Goal: Information Seeking & Learning: Find specific fact

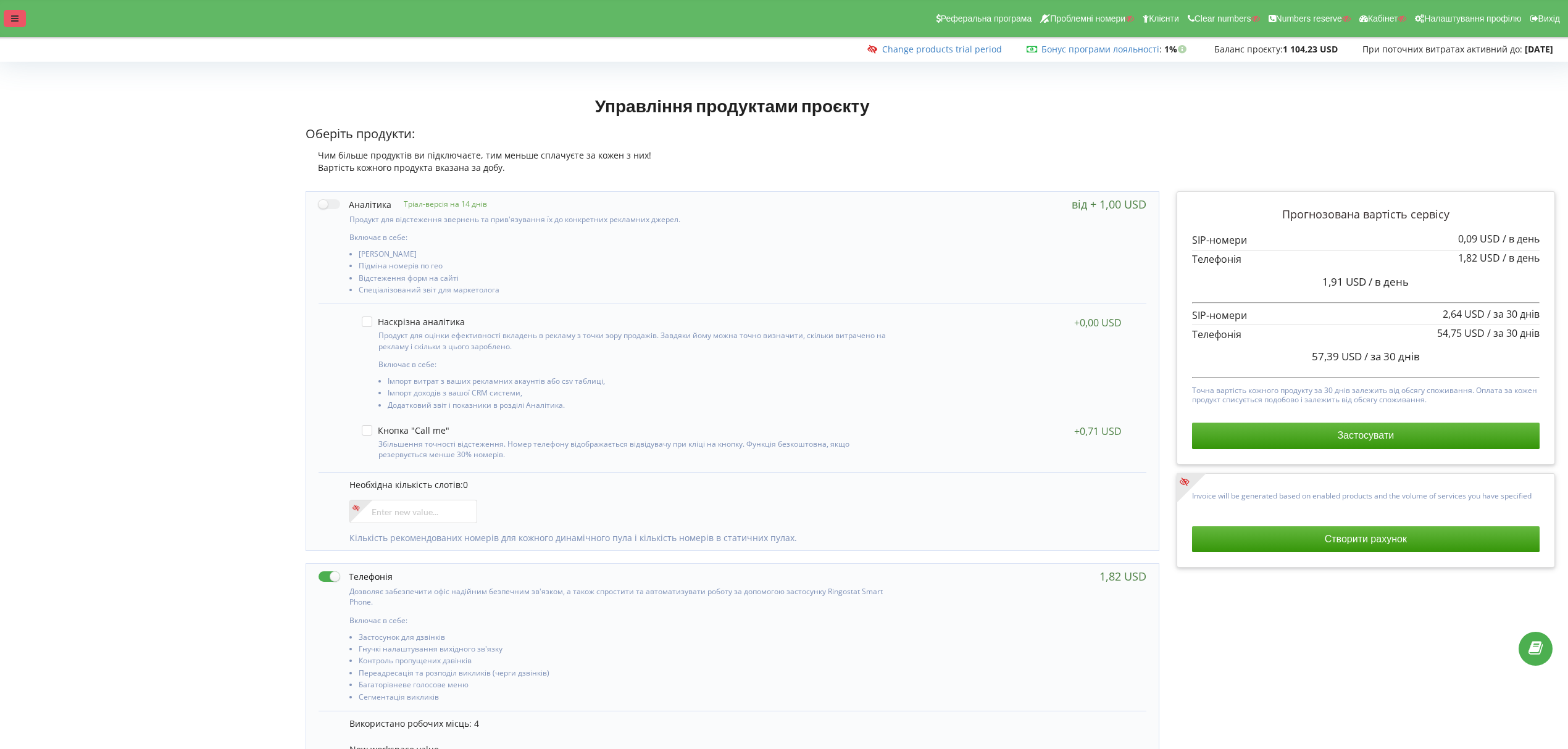
click at [9, 15] on div at bounding box center [15, 18] width 22 height 17
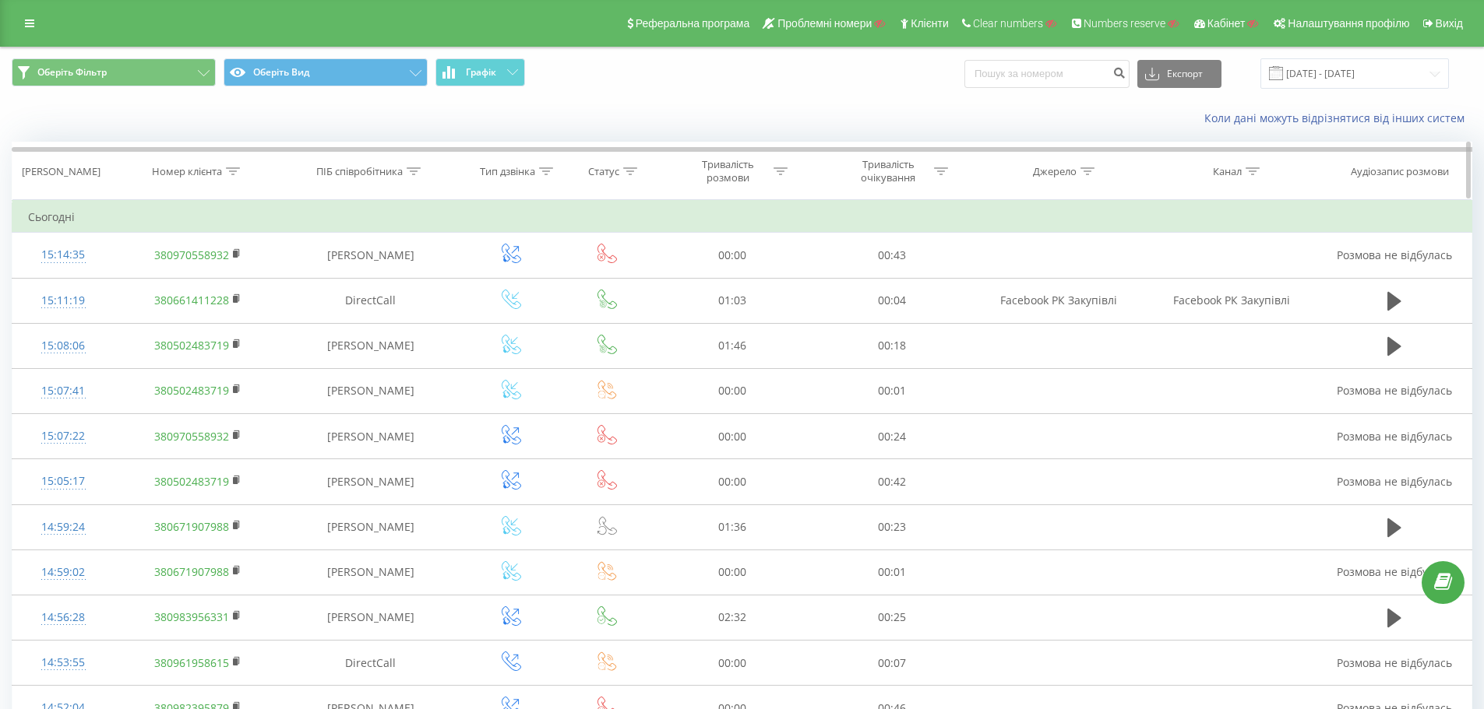
click at [227, 174] on icon at bounding box center [233, 171] width 14 height 8
click at [188, 287] on input "text" at bounding box center [197, 282] width 137 height 27
paste input "В такому разі, бачу, що номер 380672405243 це ваш номер FMC Lifecell та в таком…"
click at [234, 307] on span "OK" at bounding box center [231, 313] width 44 height 24
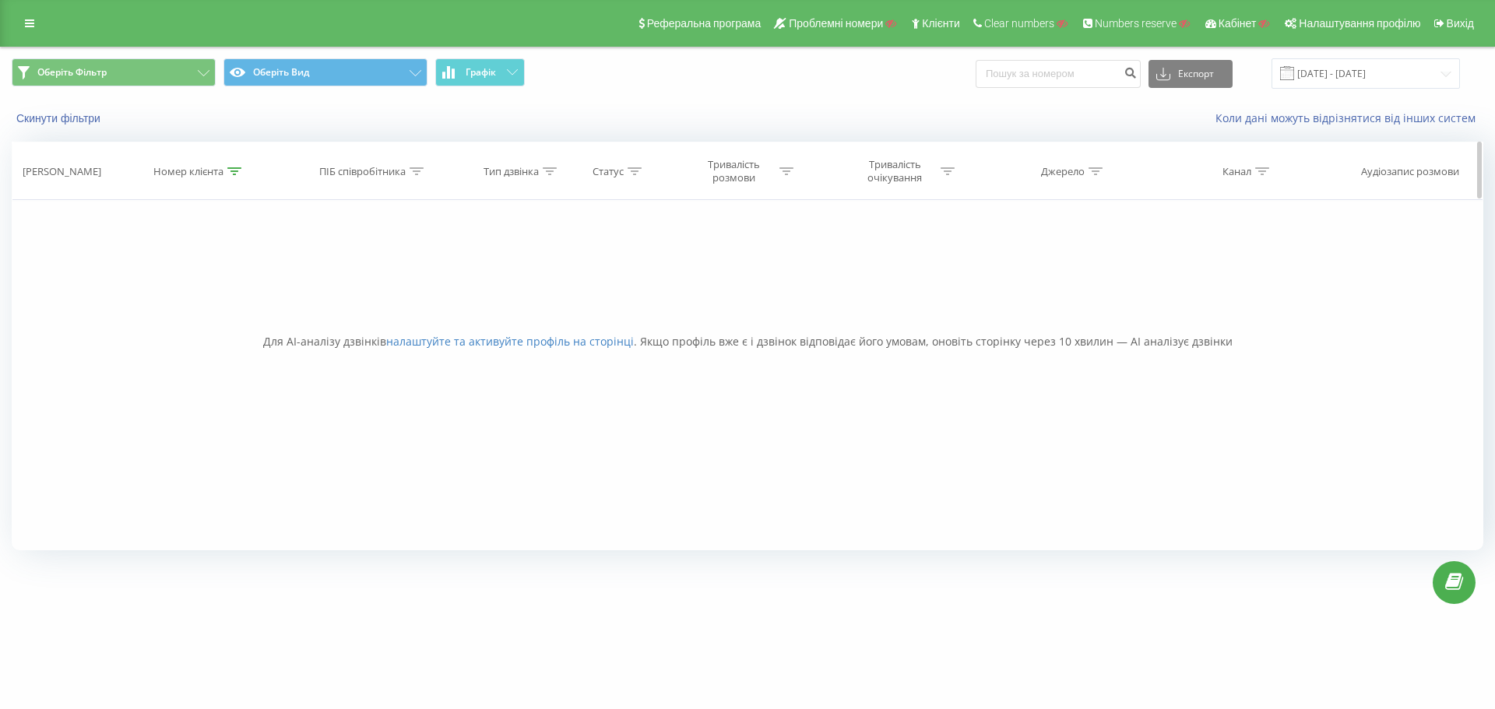
drag, startPoint x: 263, startPoint y: 175, endPoint x: 241, endPoint y: 177, distance: 22.6
click at [259, 176] on div "Номер клієнта" at bounding box center [198, 171] width 167 height 13
click at [241, 177] on div at bounding box center [234, 171] width 14 height 13
click at [240, 156] on th "Номер клієнта" at bounding box center [198, 172] width 167 height 58
click at [231, 179] on th "Номер клієнта" at bounding box center [198, 172] width 167 height 58
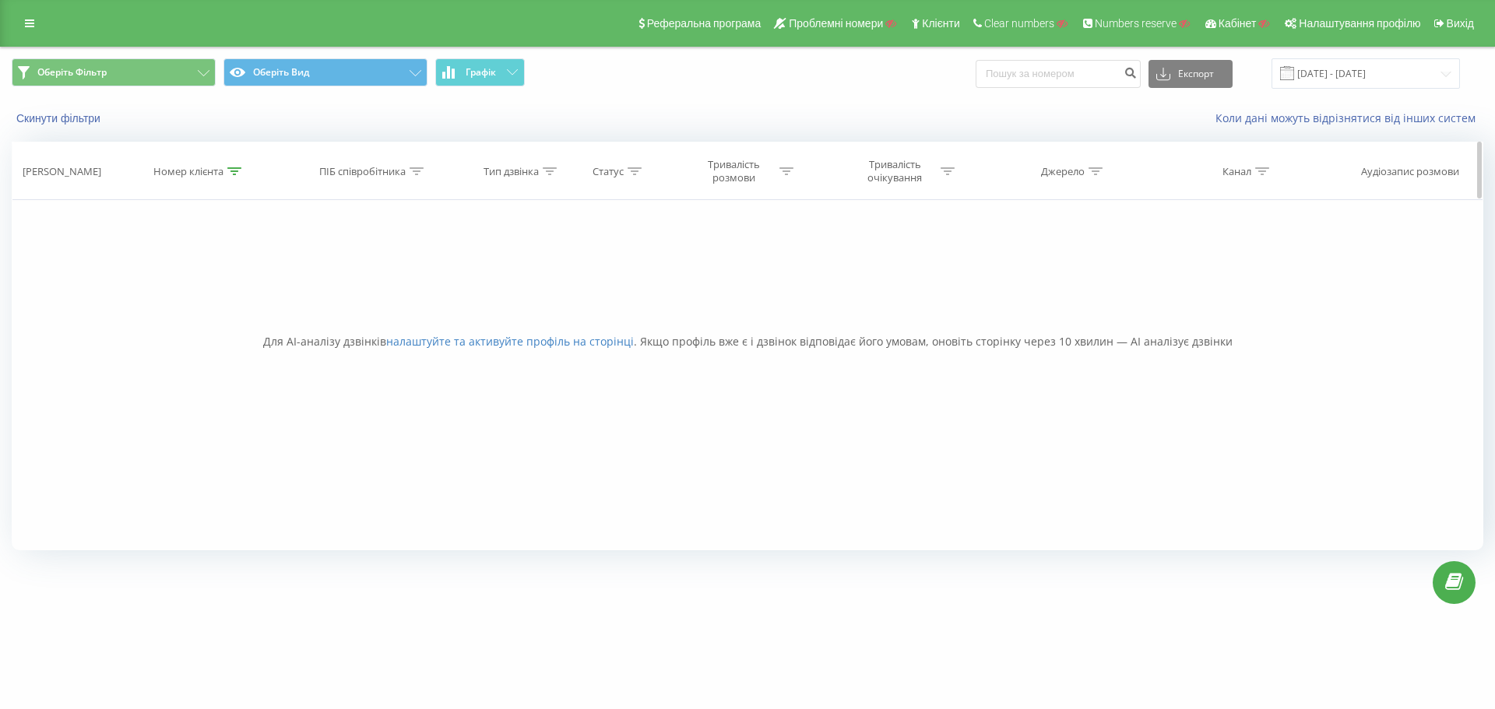
click at [230, 178] on th "Номер клієнта" at bounding box center [198, 172] width 167 height 58
click at [237, 173] on icon at bounding box center [234, 171] width 14 height 8
click at [209, 275] on input "В такому разі, бачу, що номер 380672405243 це ваш номер FMC Lifecell та в таком…" at bounding box center [199, 282] width 137 height 27
paste input "380976542117"
type input "380976542117"
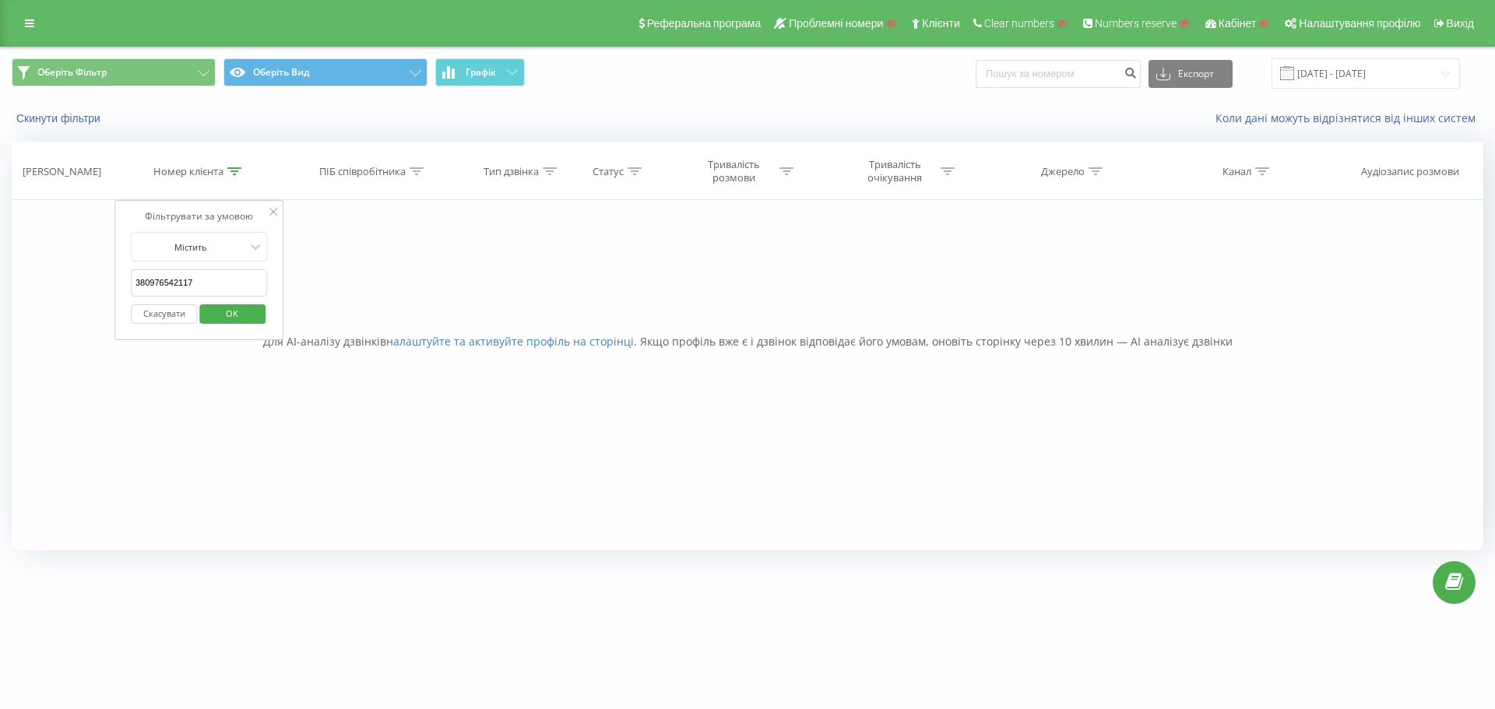
click at [240, 313] on span "OK" at bounding box center [232, 313] width 44 height 24
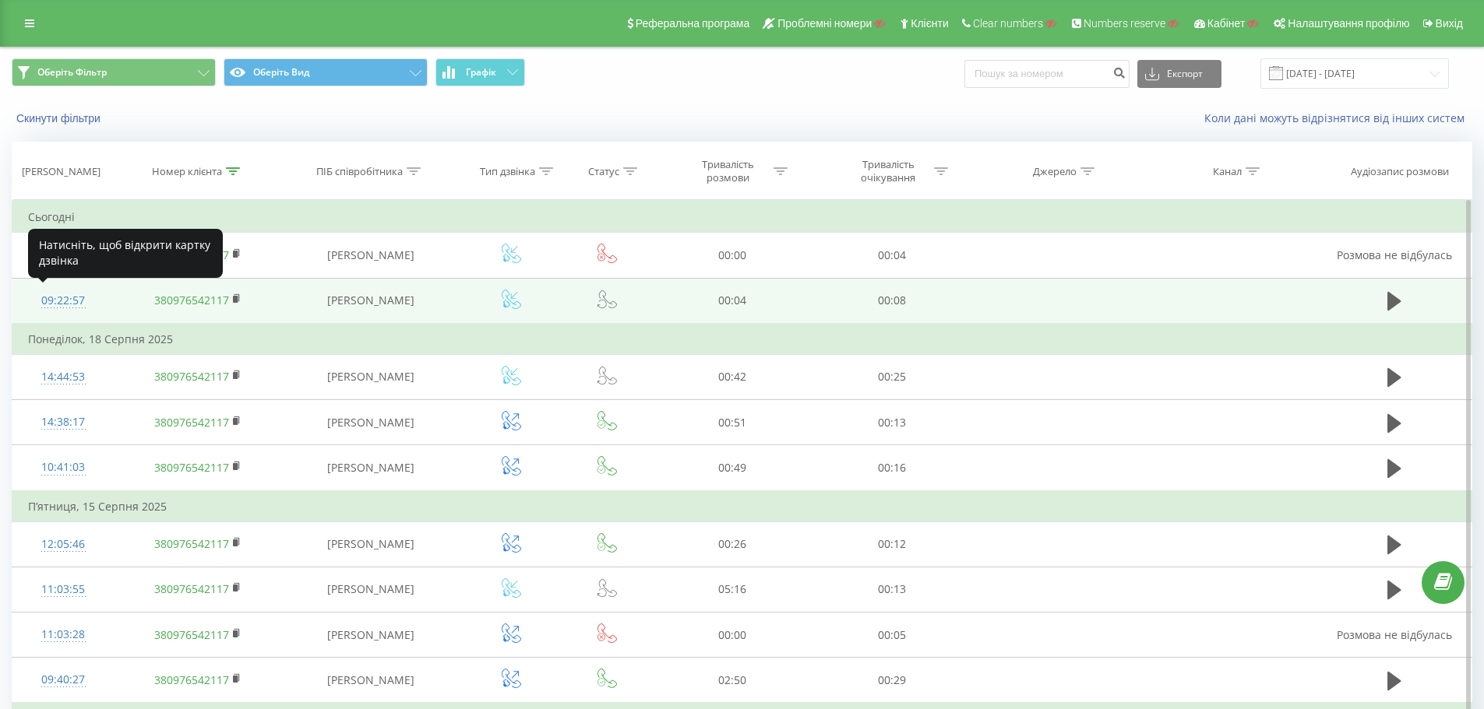
click at [52, 294] on div "09:22:57" at bounding box center [63, 301] width 71 height 30
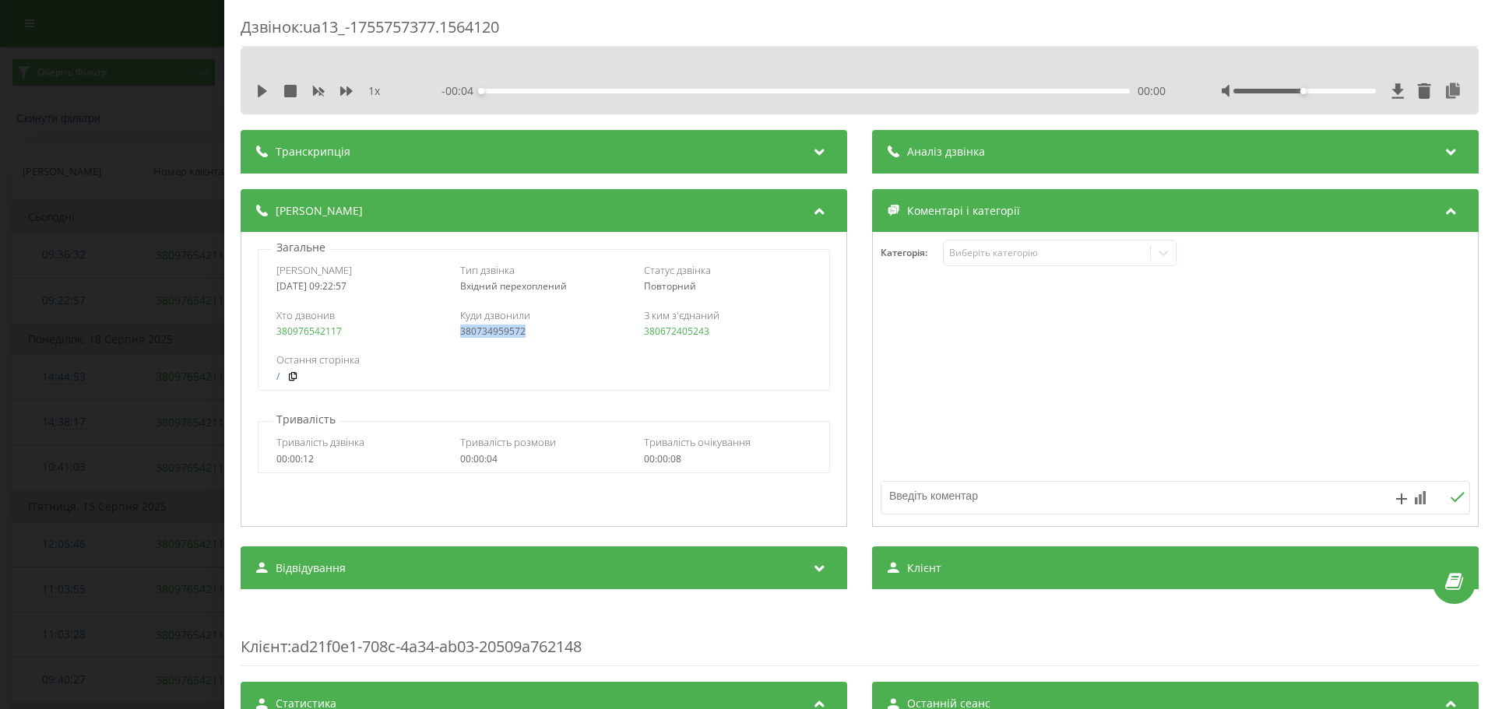
drag, startPoint x: 535, startPoint y: 330, endPoint x: 451, endPoint y: 335, distance: 84.2
click at [451, 335] on div "Хто дзвонив 380976542117 Куди дзвонили 380734959572 З ким з'єднаний 380672405243" at bounding box center [544, 323] width 570 height 45
copy link "380734959572"
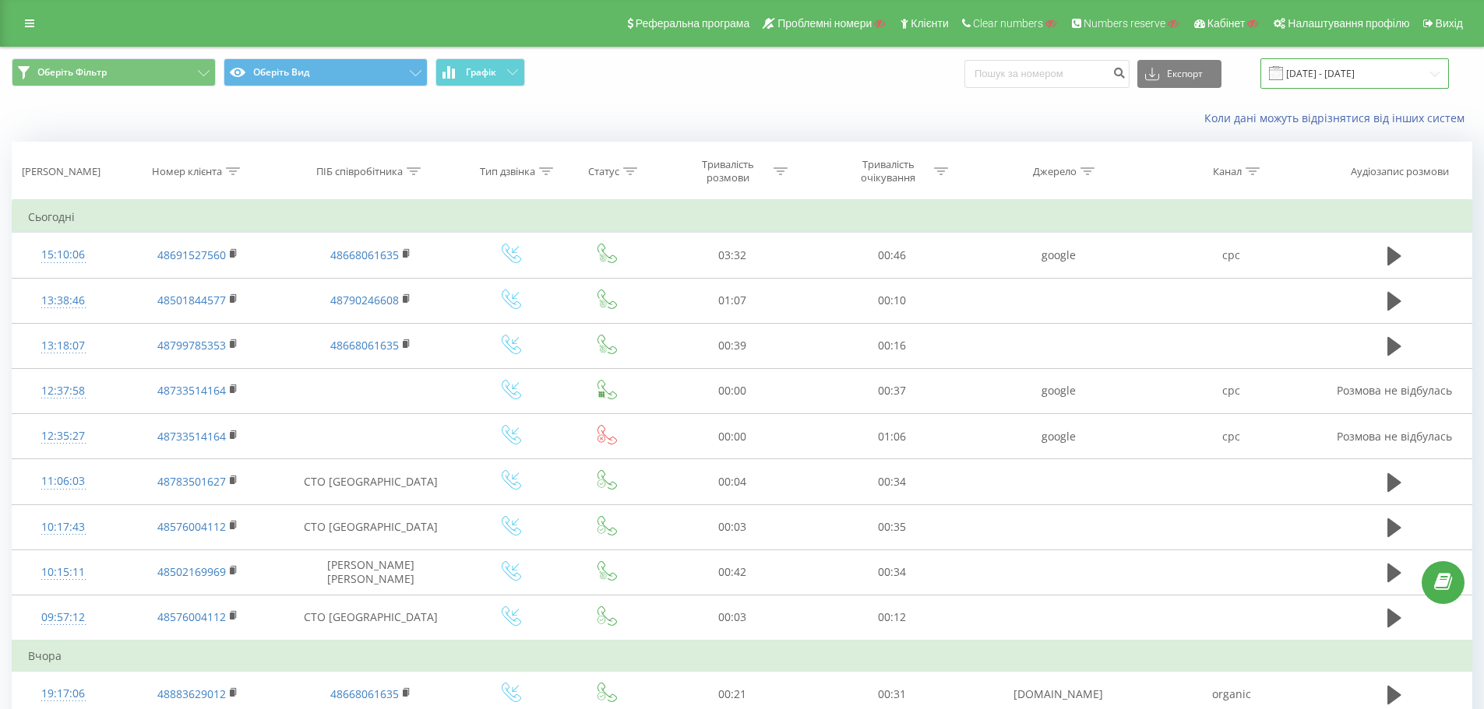
click at [1373, 76] on input "[DATE] - [DATE]" at bounding box center [1354, 73] width 188 height 30
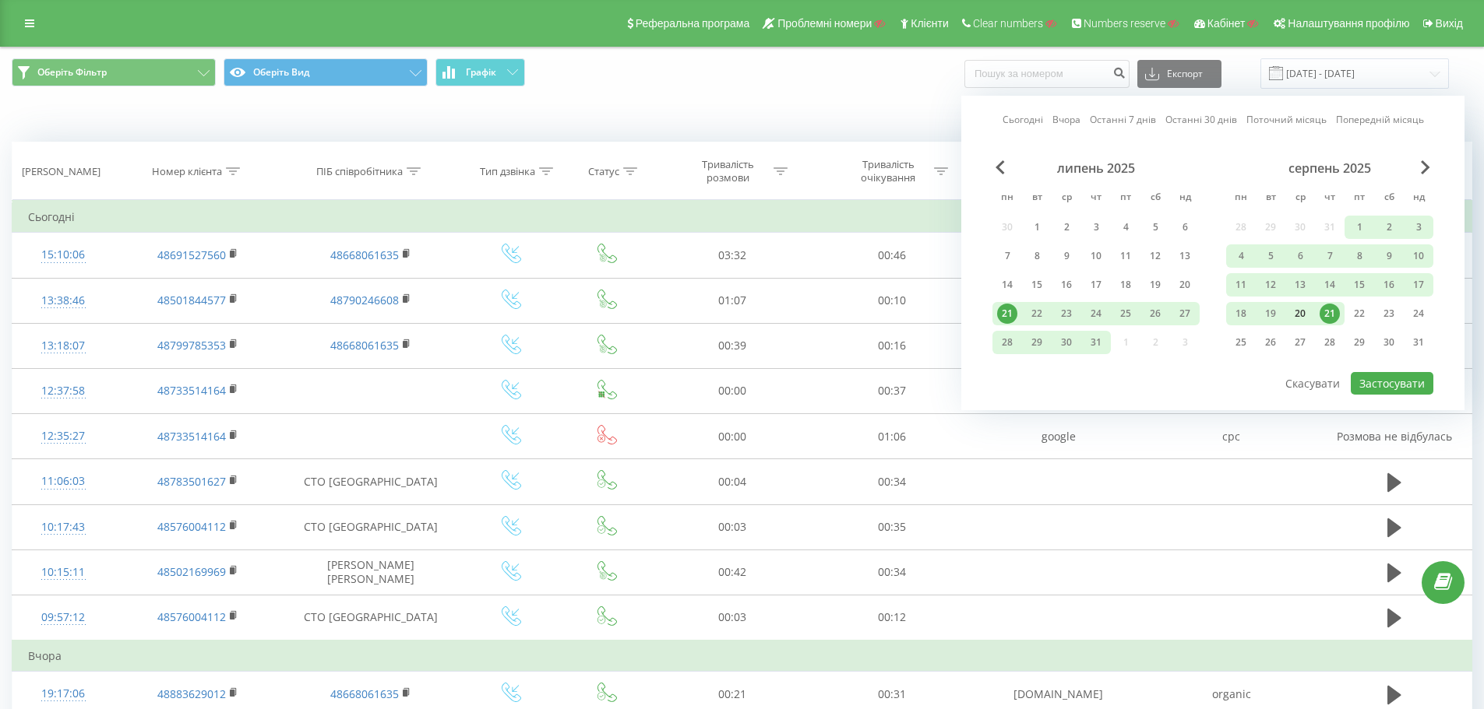
click at [1305, 321] on div "20" at bounding box center [1300, 314] width 20 height 20
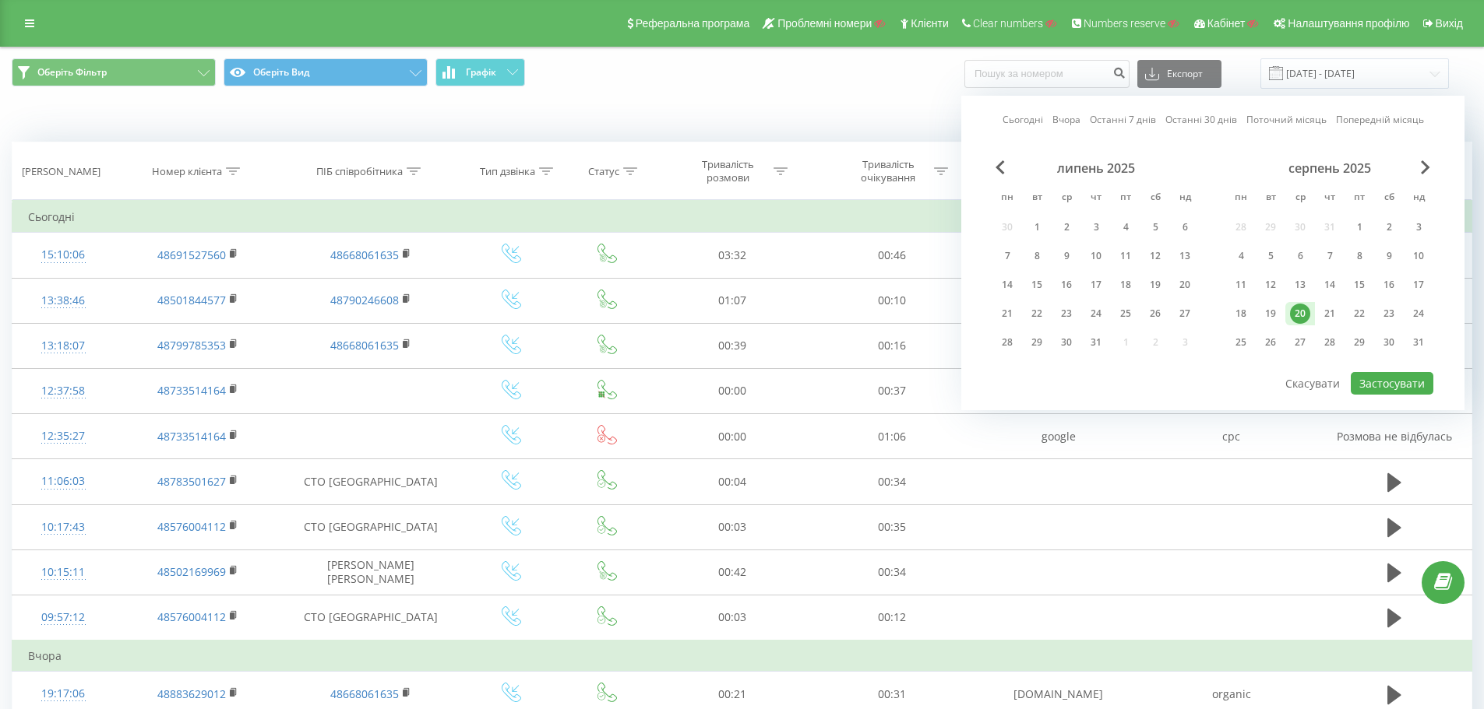
click at [1305, 321] on div "20" at bounding box center [1300, 314] width 20 height 20
click at [1385, 384] on button "Застосувати" at bounding box center [1391, 383] width 83 height 23
type input "20.08.2025 - 20.08.2025"
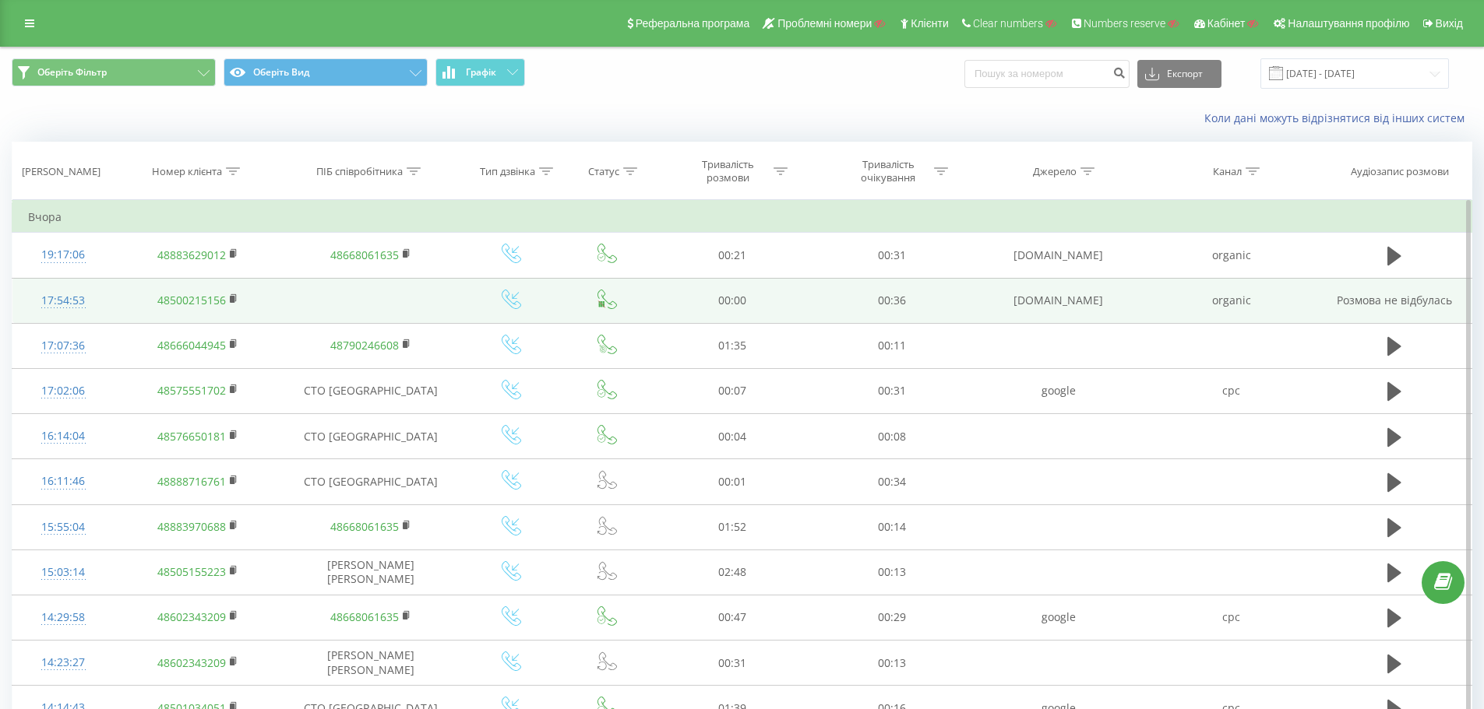
click at [67, 302] on div "17:54:53" at bounding box center [63, 301] width 71 height 30
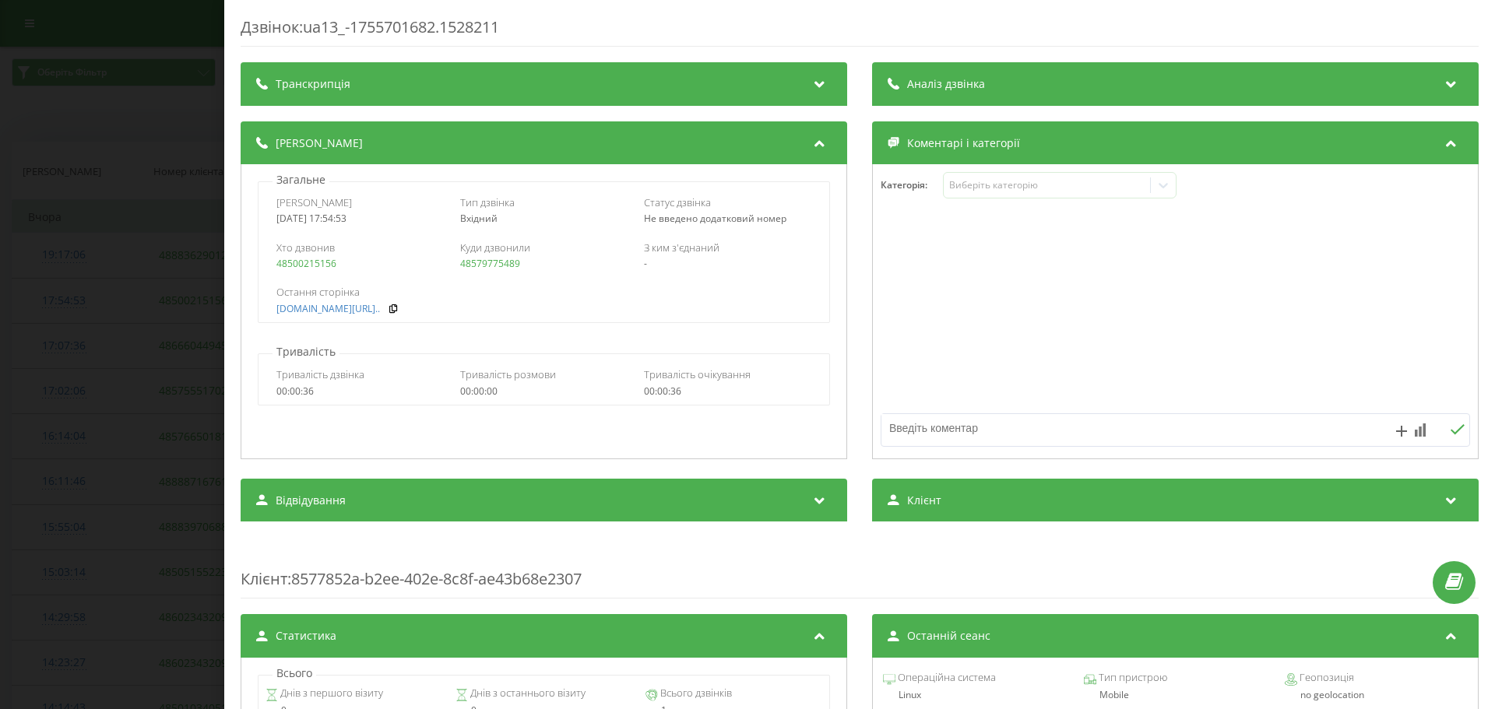
click at [139, 269] on div "Дзвінок : ua13_-1755701682.1528211 Транскрипція Для AI-аналізу майбутніх дзвінк…" at bounding box center [747, 354] width 1495 height 709
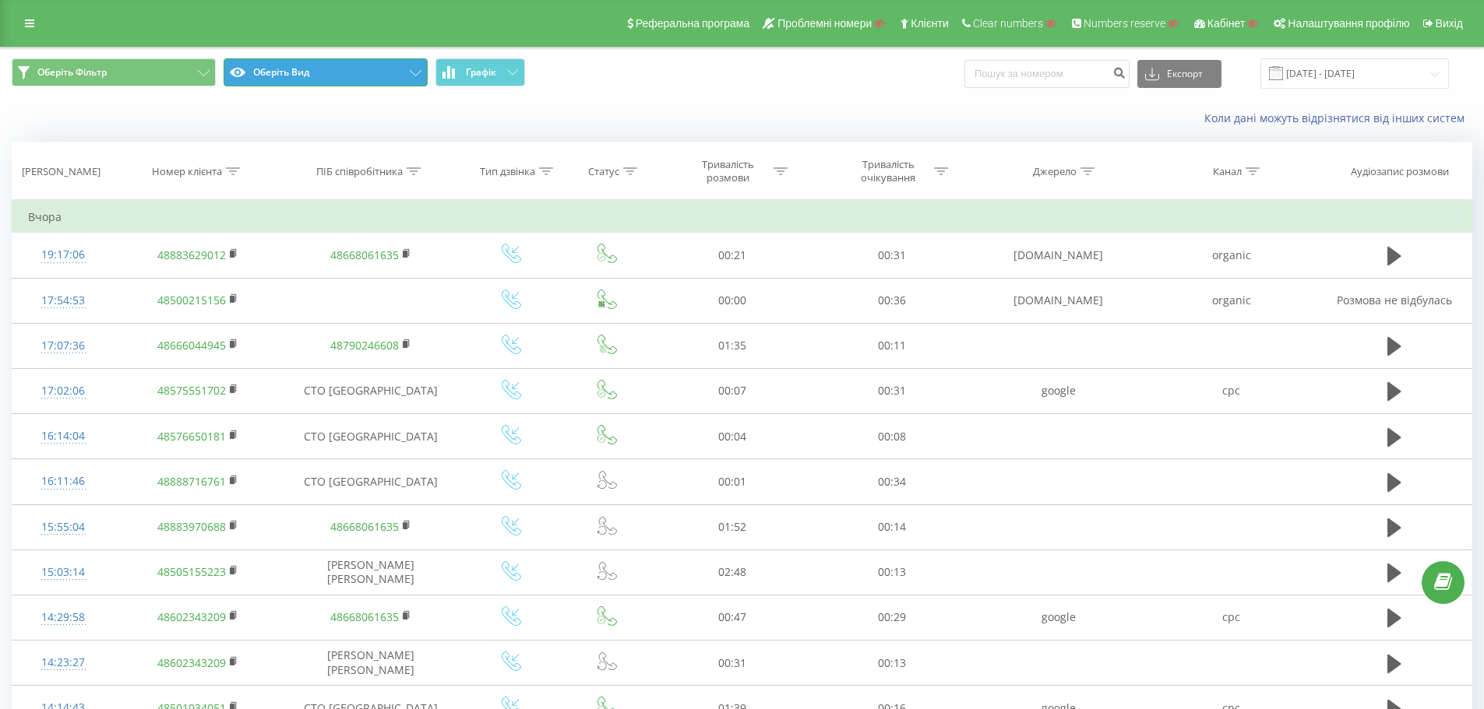
click at [359, 86] on button "Оберіть Вид" at bounding box center [326, 72] width 204 height 28
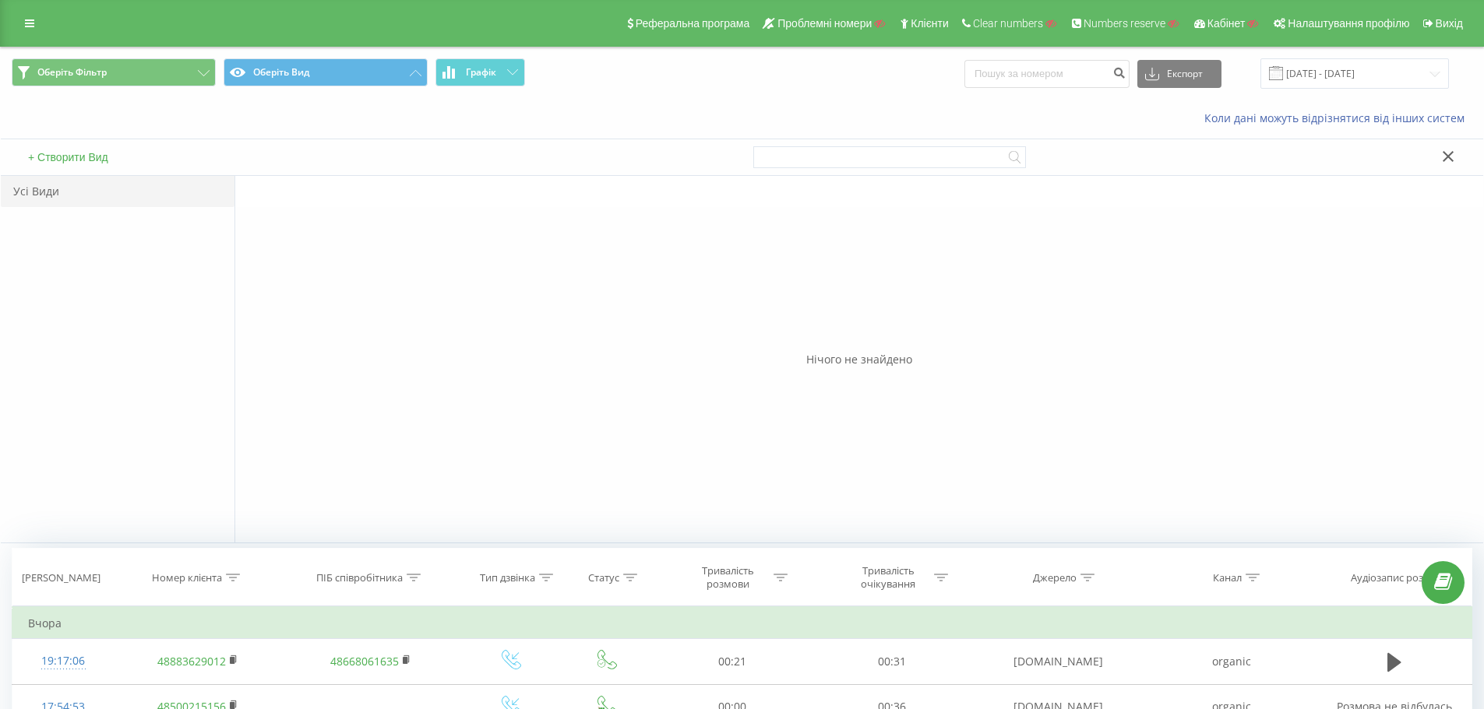
click at [96, 160] on button "+ Створити Вид" at bounding box center [68, 157] width 90 height 14
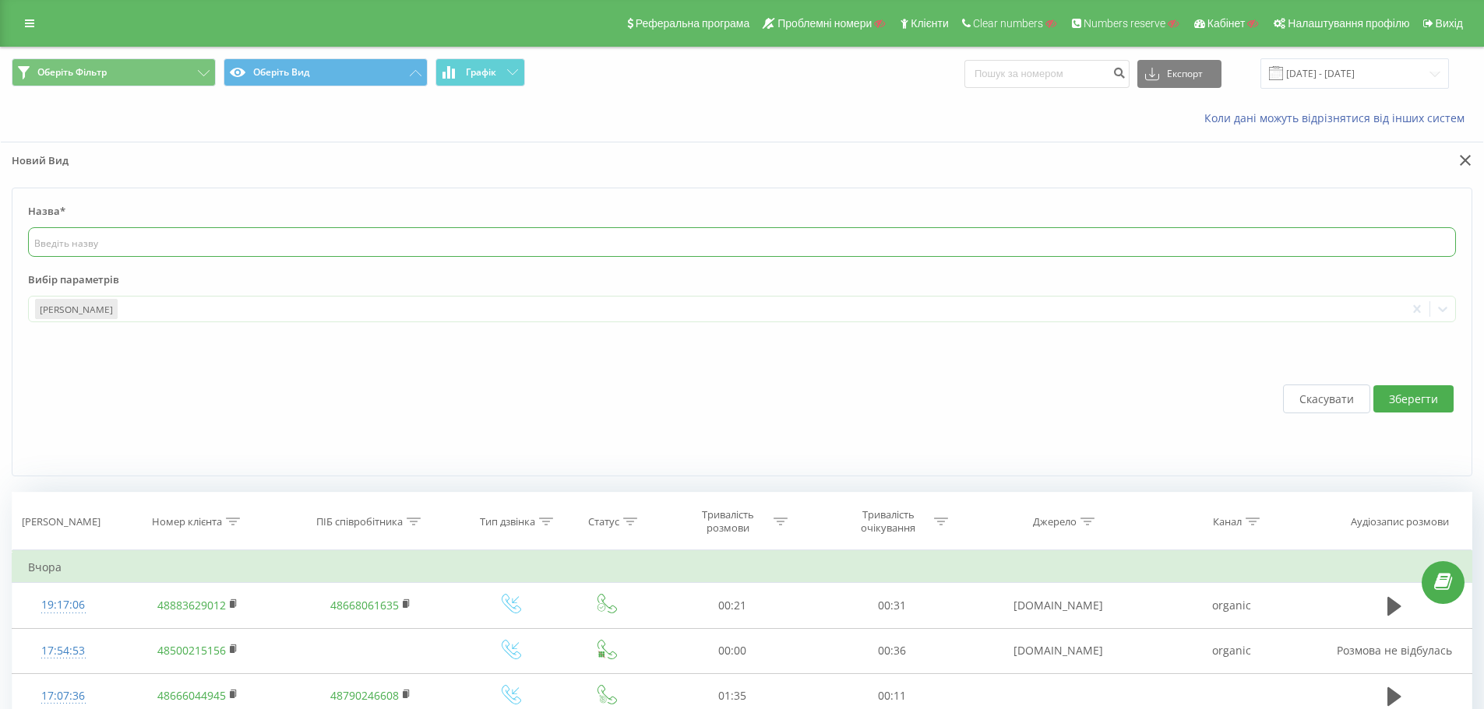
click at [118, 234] on input "text" at bounding box center [742, 242] width 1428 height 30
type input "тест"
click at [201, 294] on label "Вибір параметрів" at bounding box center [742, 284] width 1428 height 23
click at [199, 307] on div at bounding box center [759, 310] width 1279 height 18
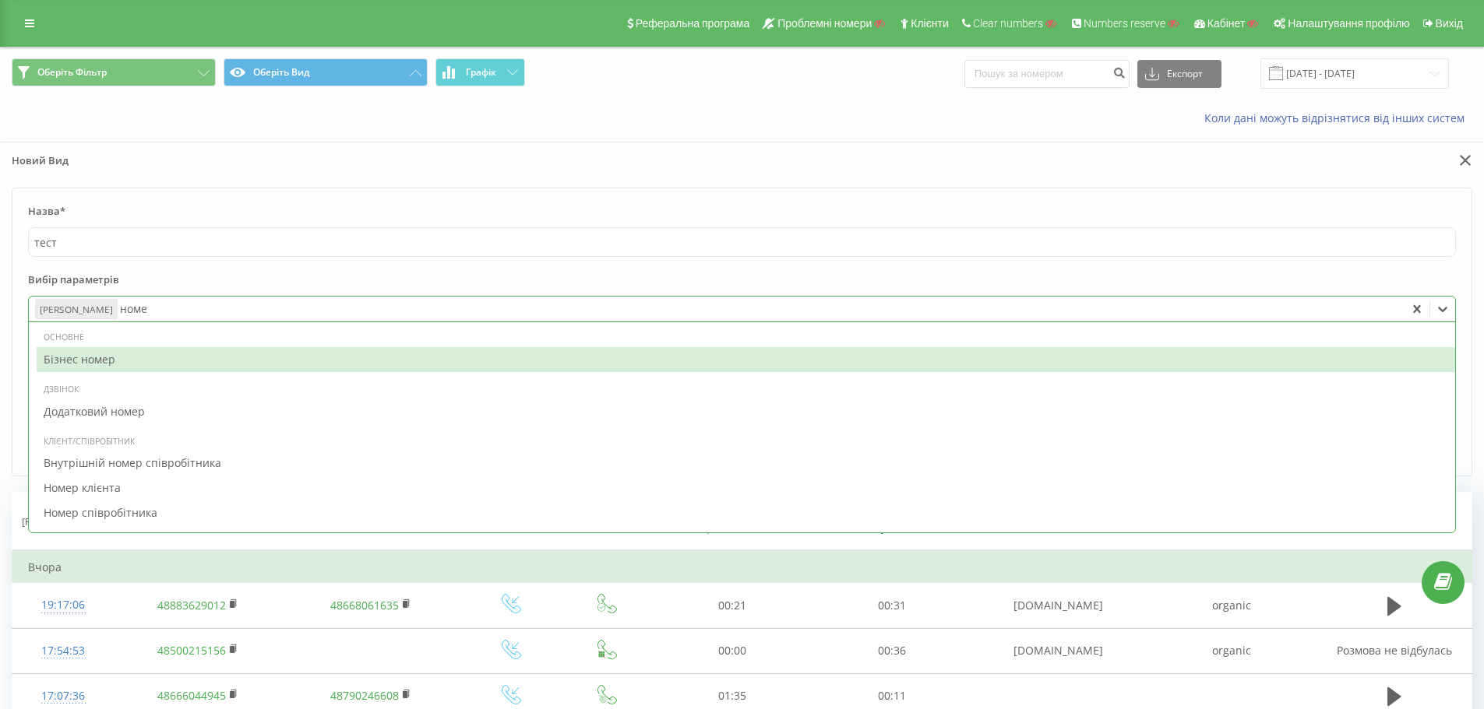
type input "номер"
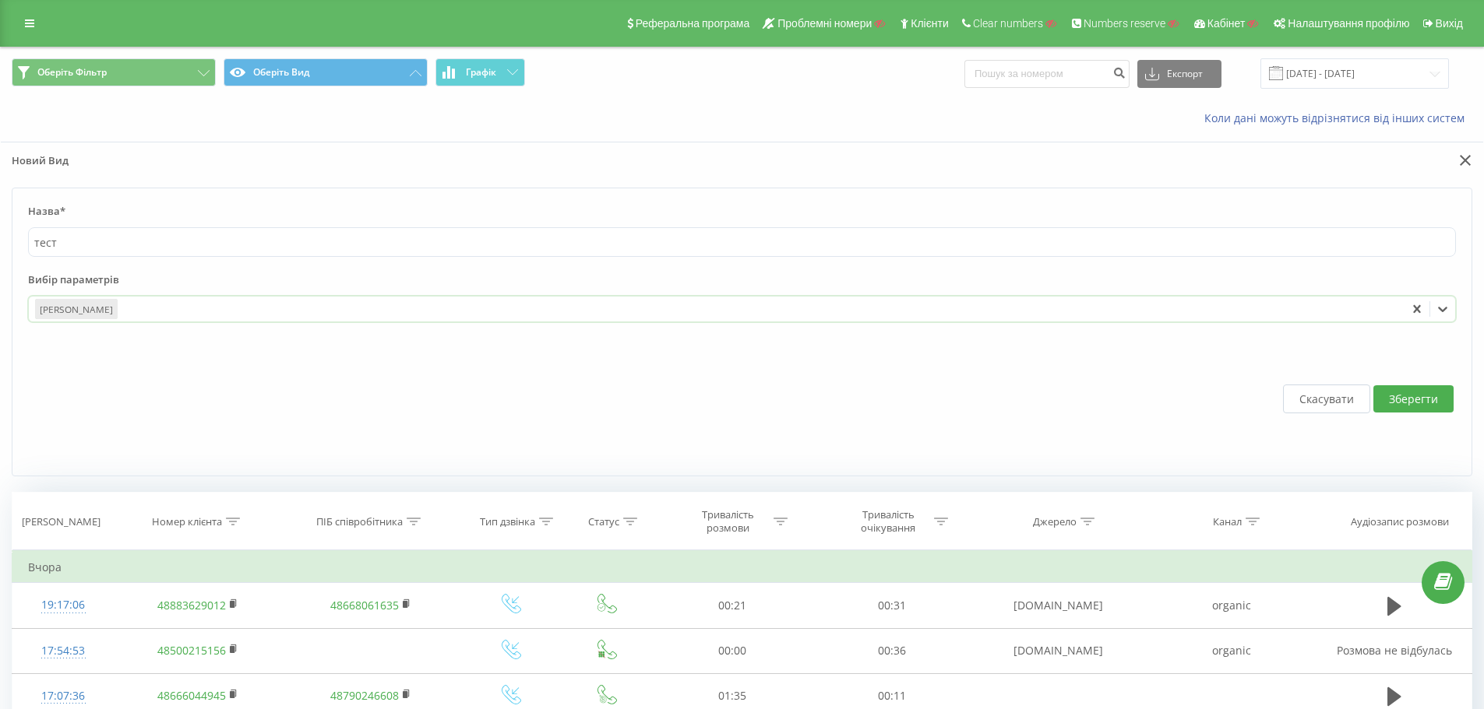
drag, startPoint x: 125, startPoint y: 311, endPoint x: 111, endPoint y: 311, distance: 14.8
click at [120, 311] on div at bounding box center [759, 310] width 1279 height 18
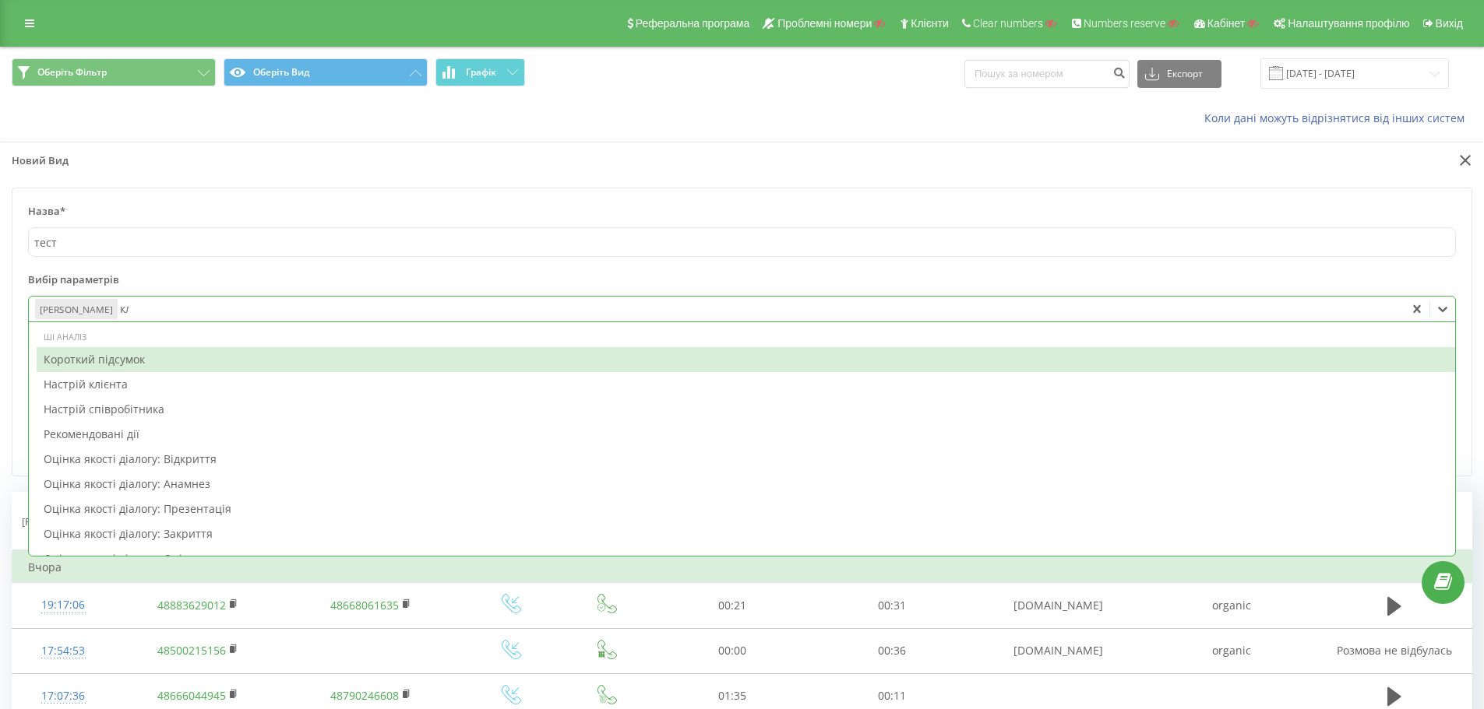
type input "клі"
click at [120, 407] on div "Клієнт" at bounding box center [746, 412] width 1418 height 25
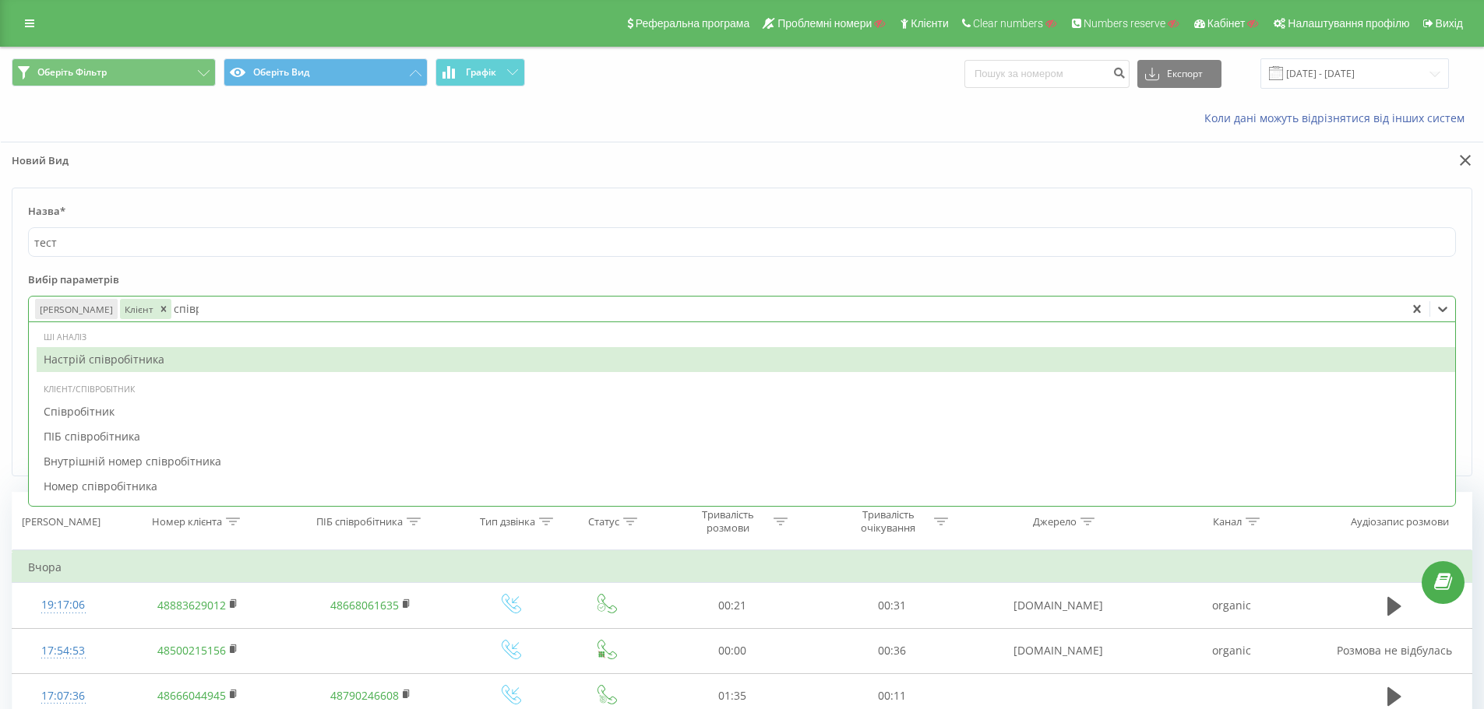
type input "співро"
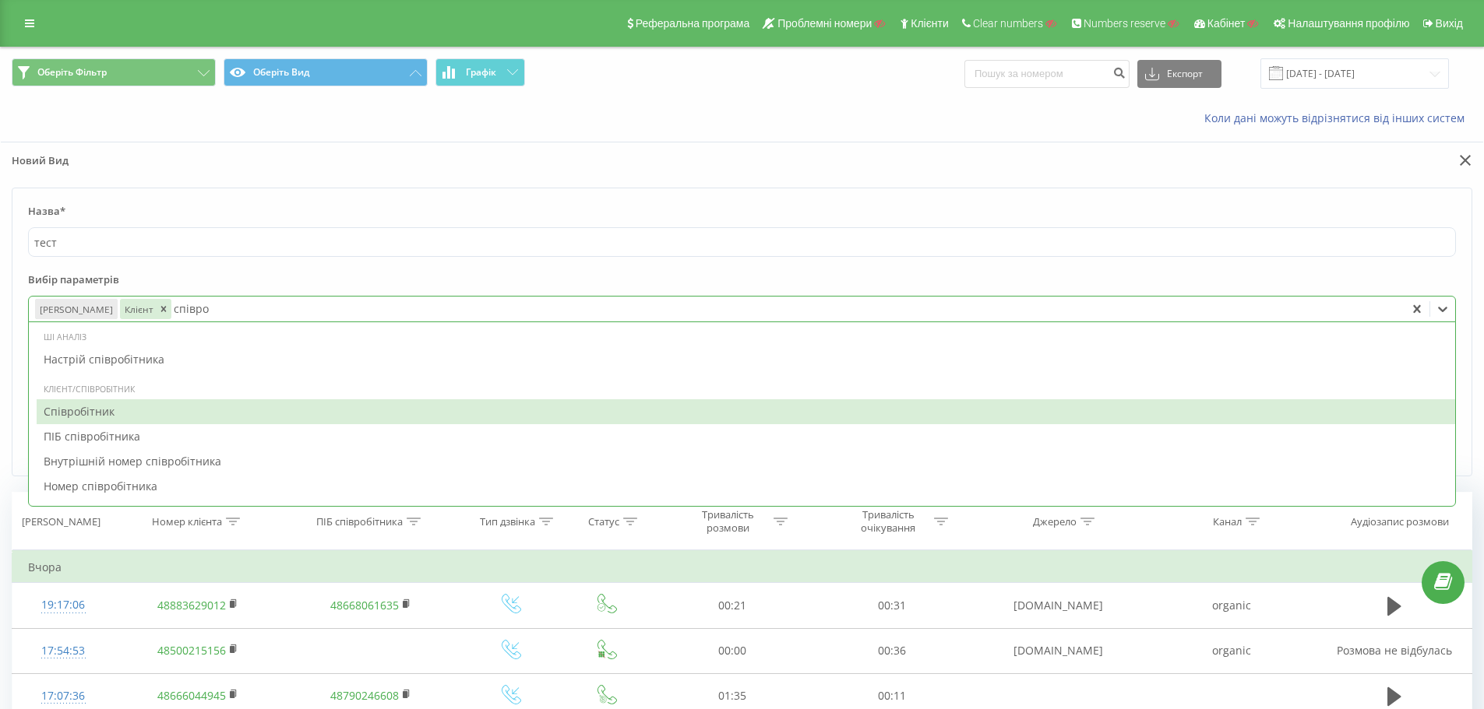
click at [154, 413] on div "Співробітник" at bounding box center [746, 412] width 1418 height 25
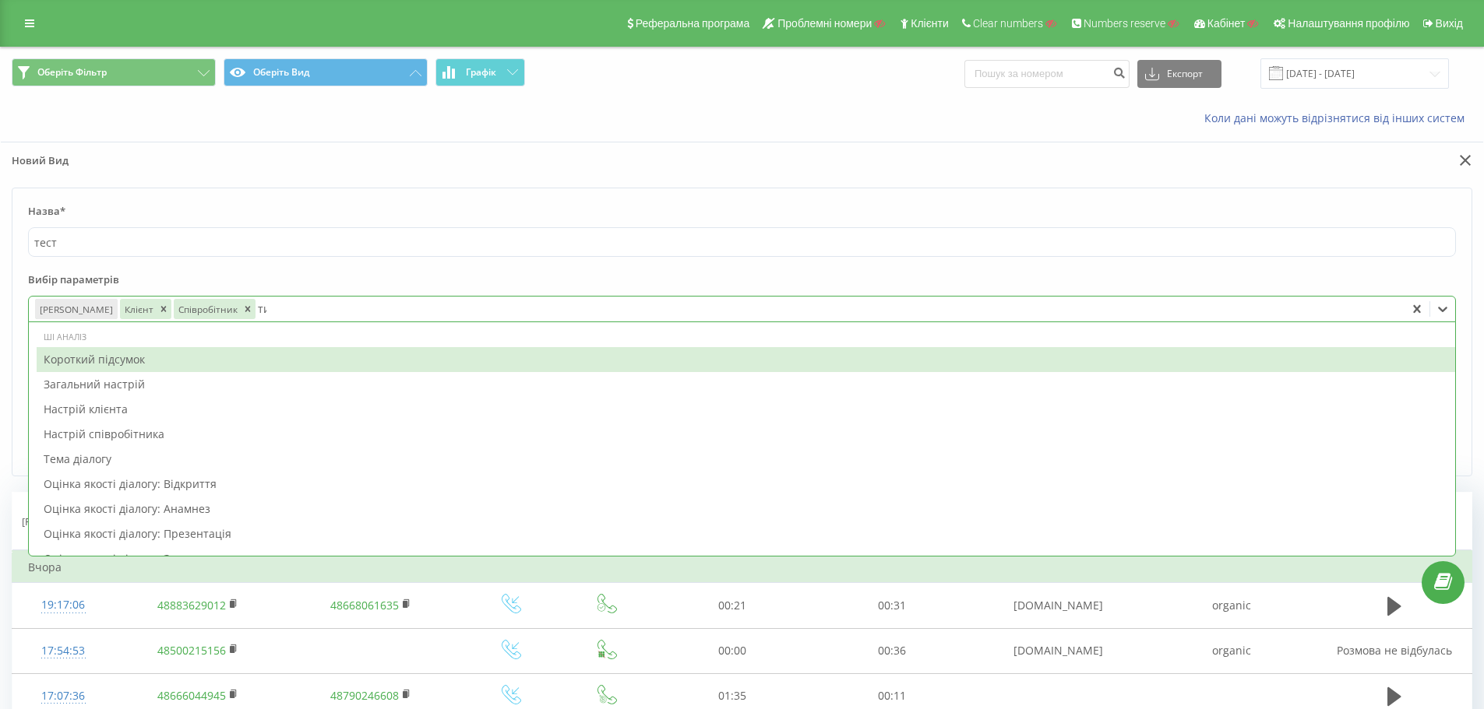
type input "тип"
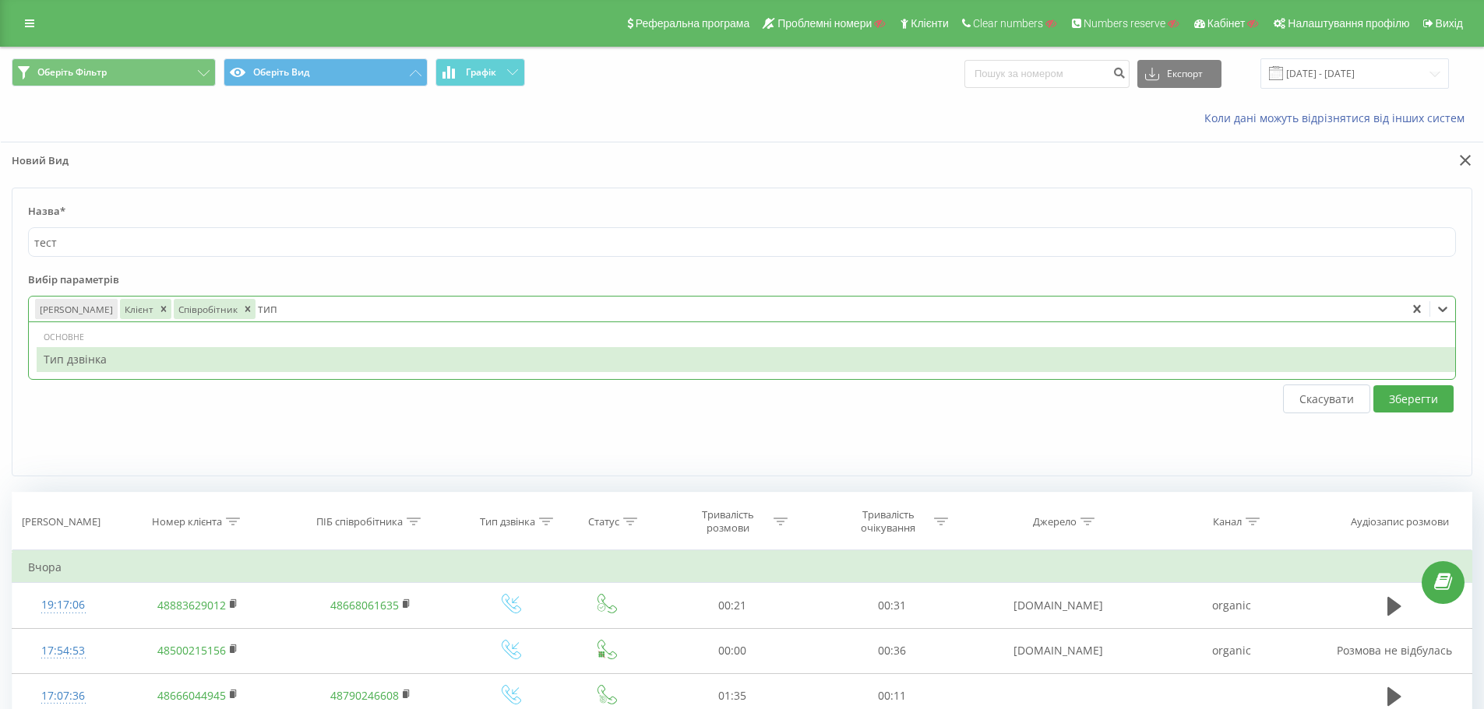
click at [204, 360] on div "Тип дзвінка" at bounding box center [746, 359] width 1418 height 25
type input "стат"
click at [204, 360] on div "Статус" at bounding box center [746, 359] width 1418 height 25
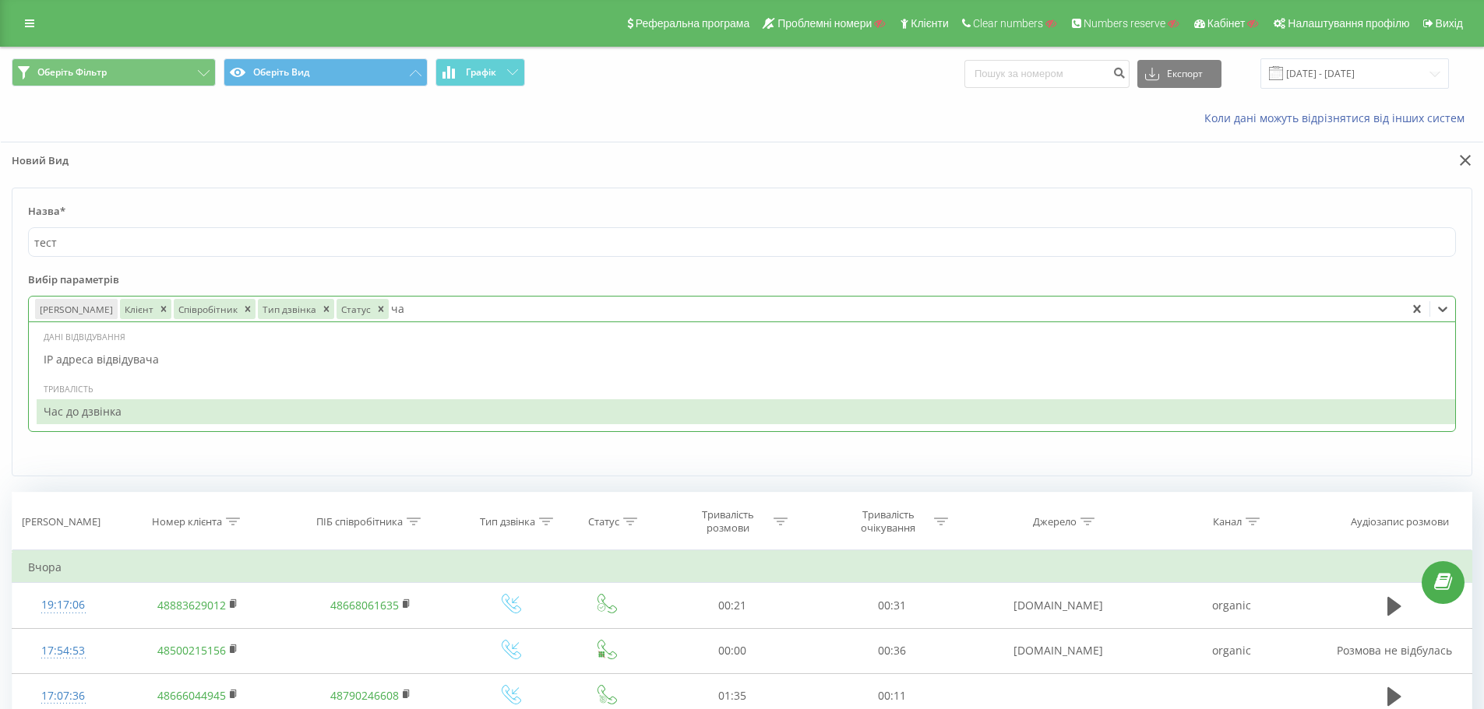
type input "ч"
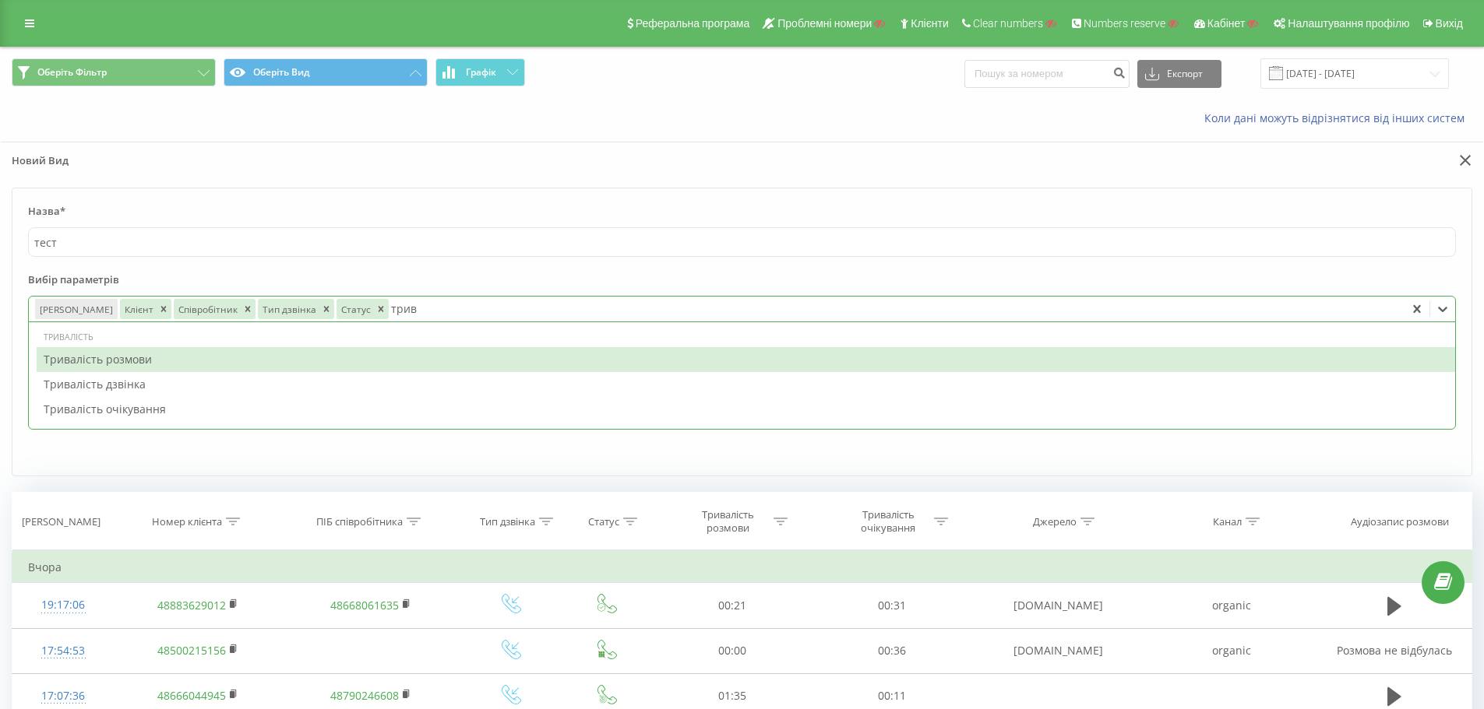
type input "трива"
click at [200, 362] on div "Тривалість розмови" at bounding box center [746, 359] width 1418 height 25
type input "трива"
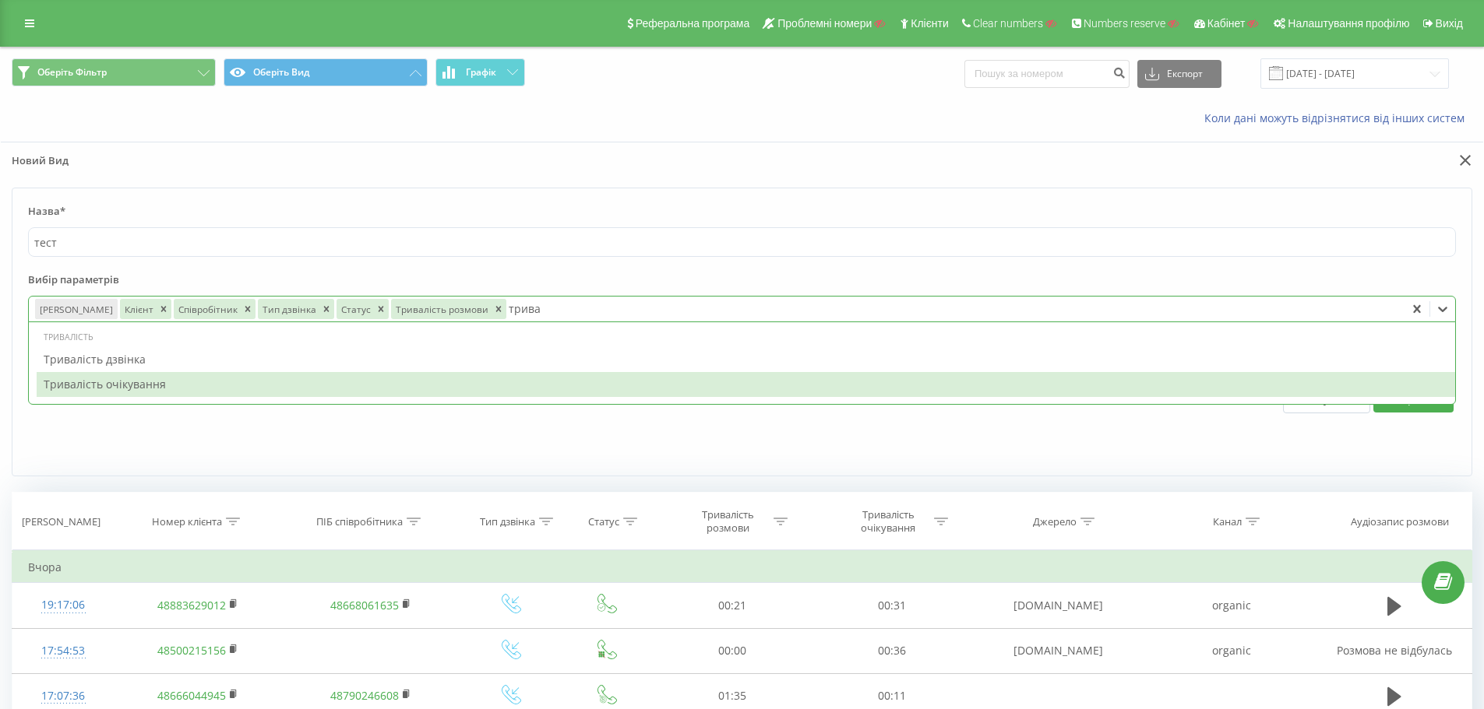
click at [184, 382] on div "Тривалість очікування" at bounding box center [746, 384] width 1418 height 25
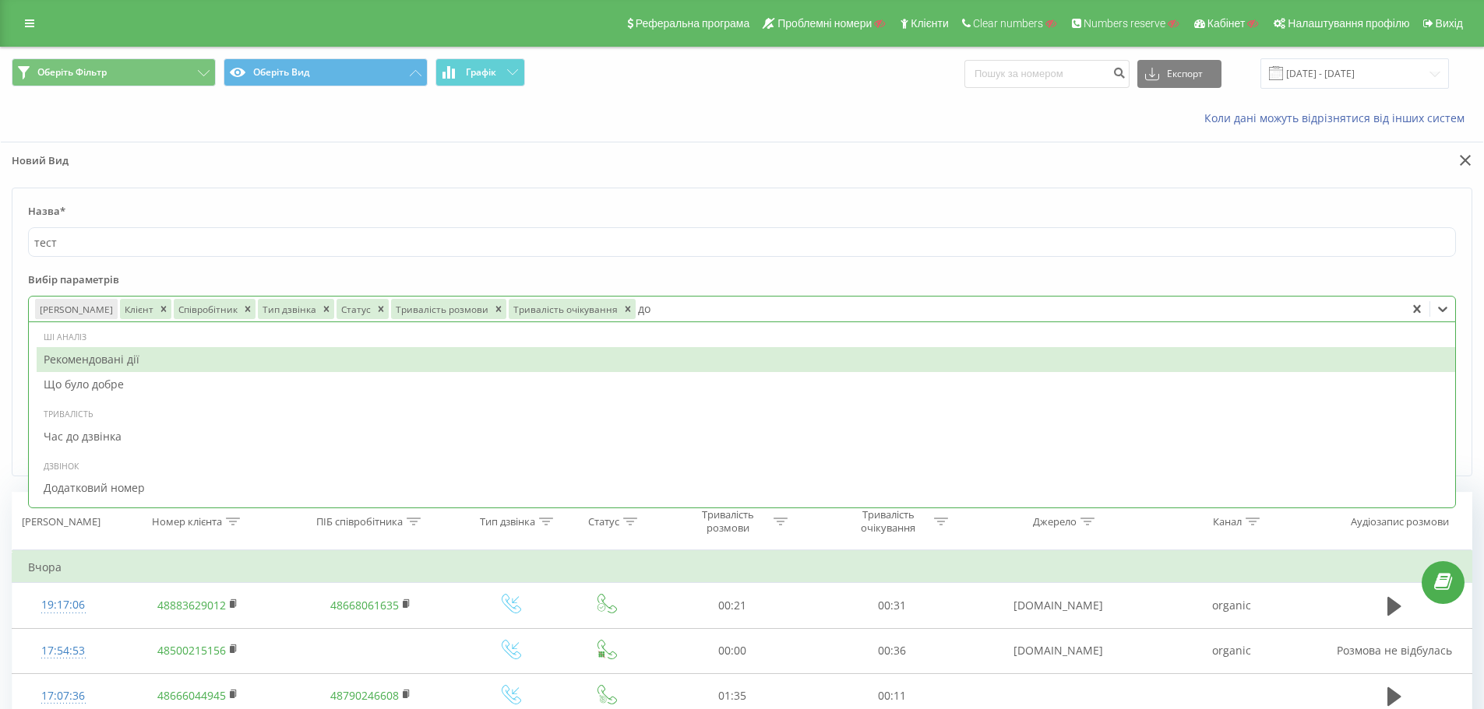
type input "дод"
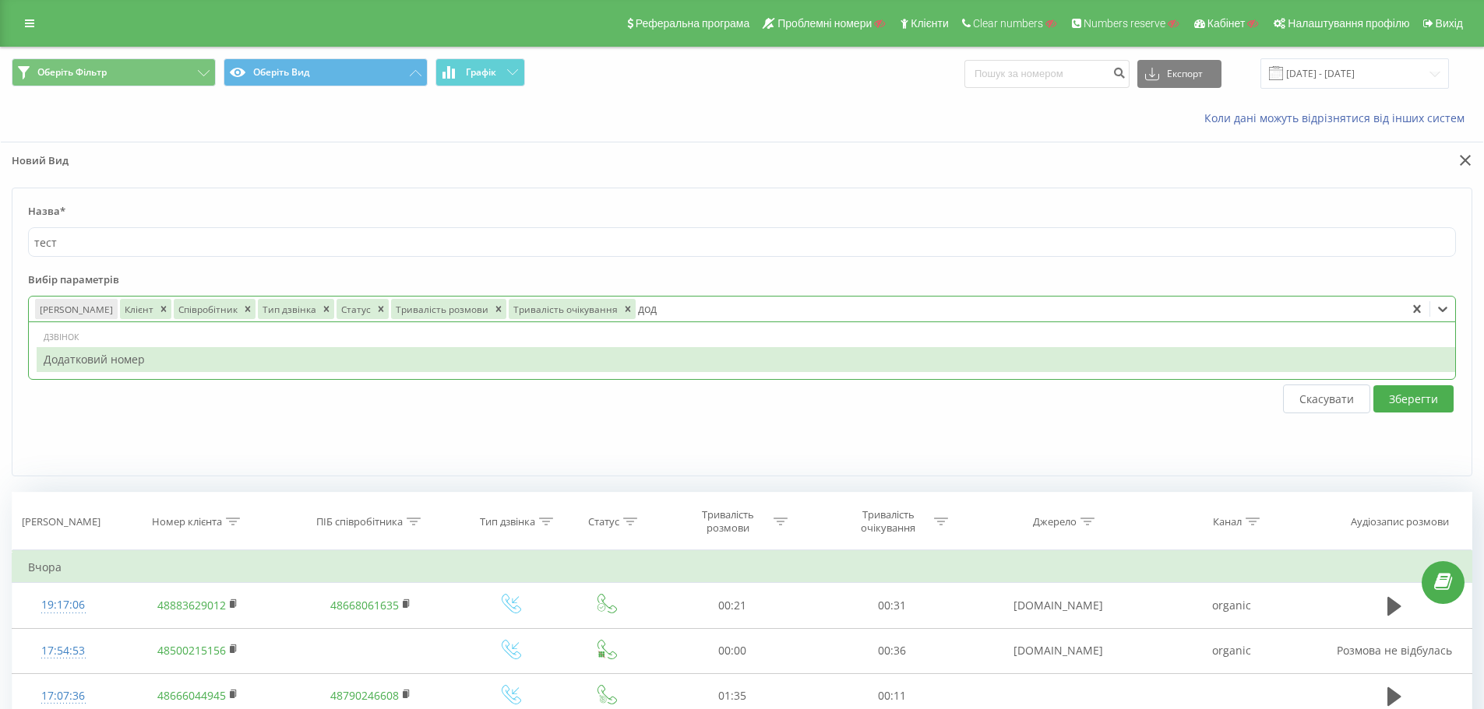
click at [345, 368] on div "Додатковий номер" at bounding box center [746, 359] width 1418 height 25
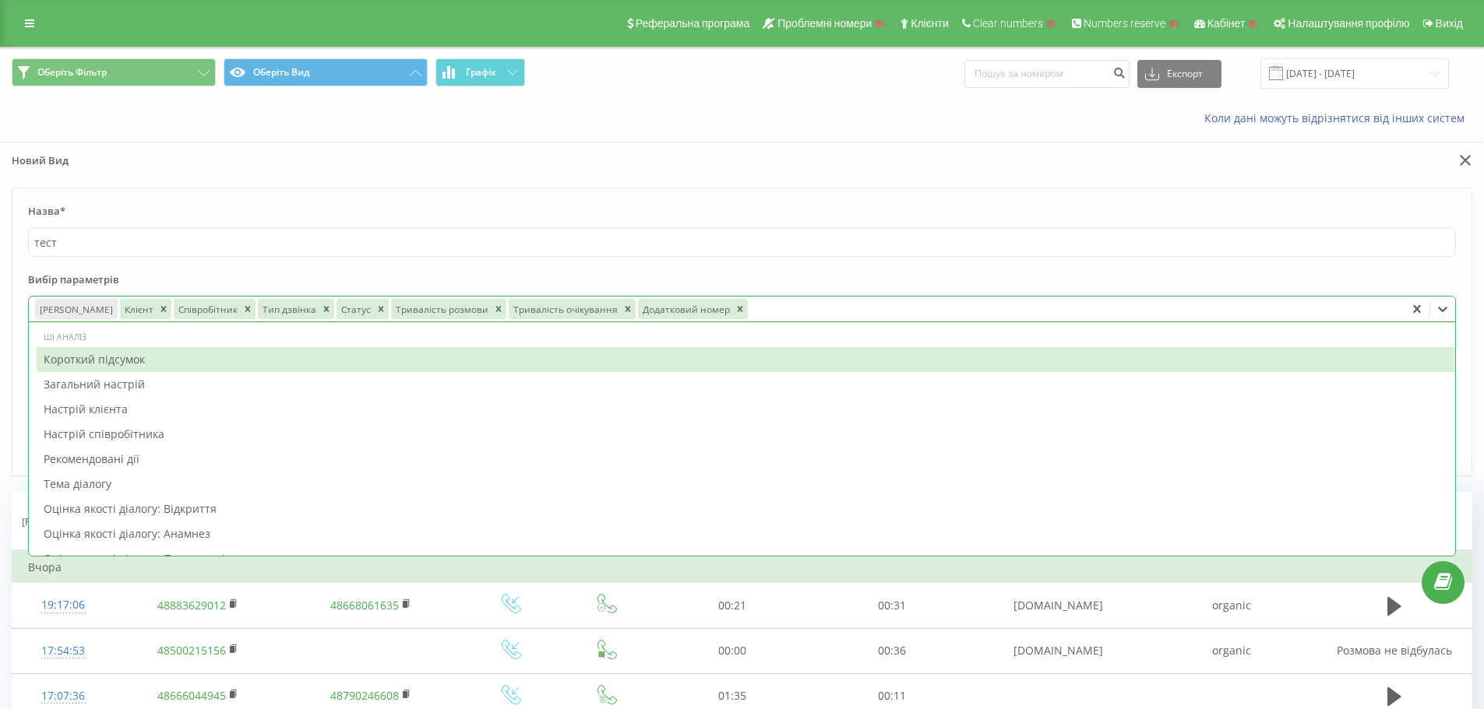
click at [853, 274] on label "Вибір параметрів" at bounding box center [742, 284] width 1428 height 23
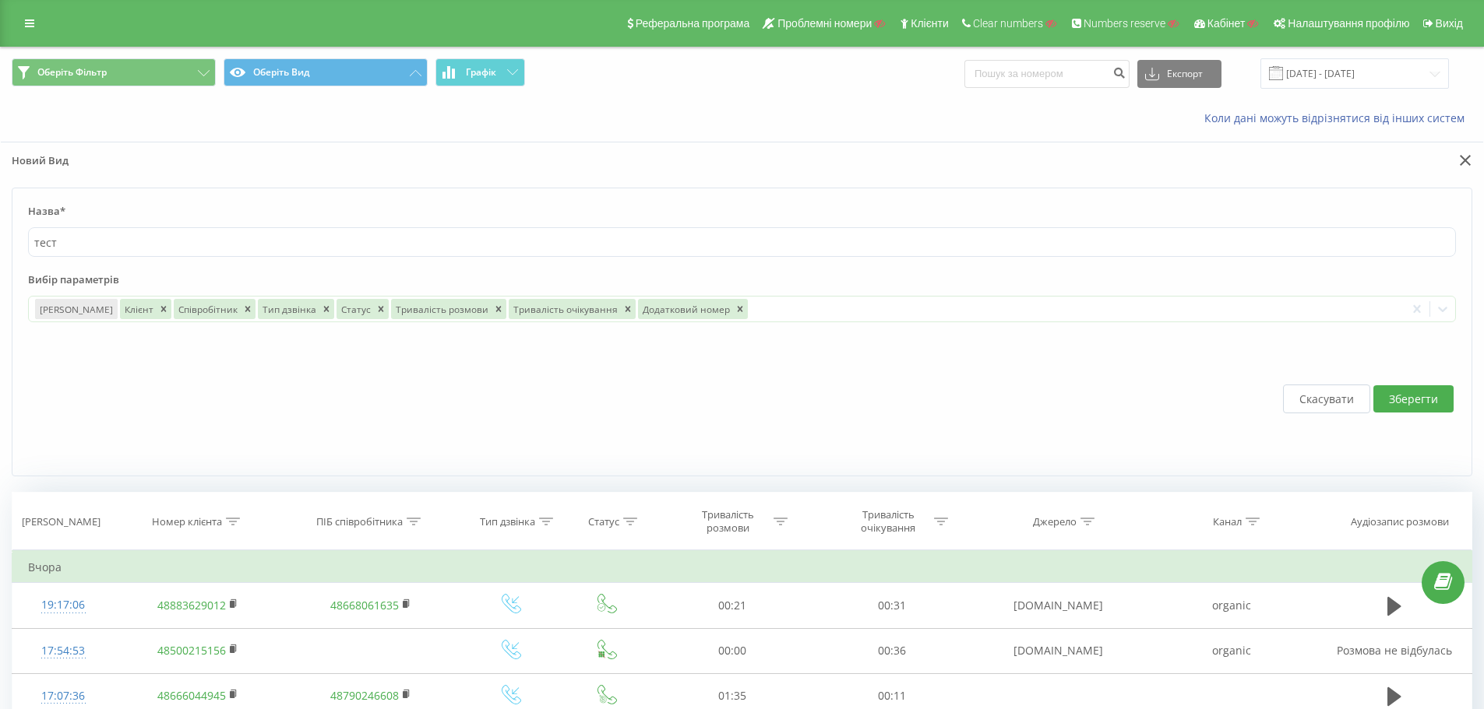
click at [1407, 405] on button "Зберегти" at bounding box center [1413, 399] width 80 height 27
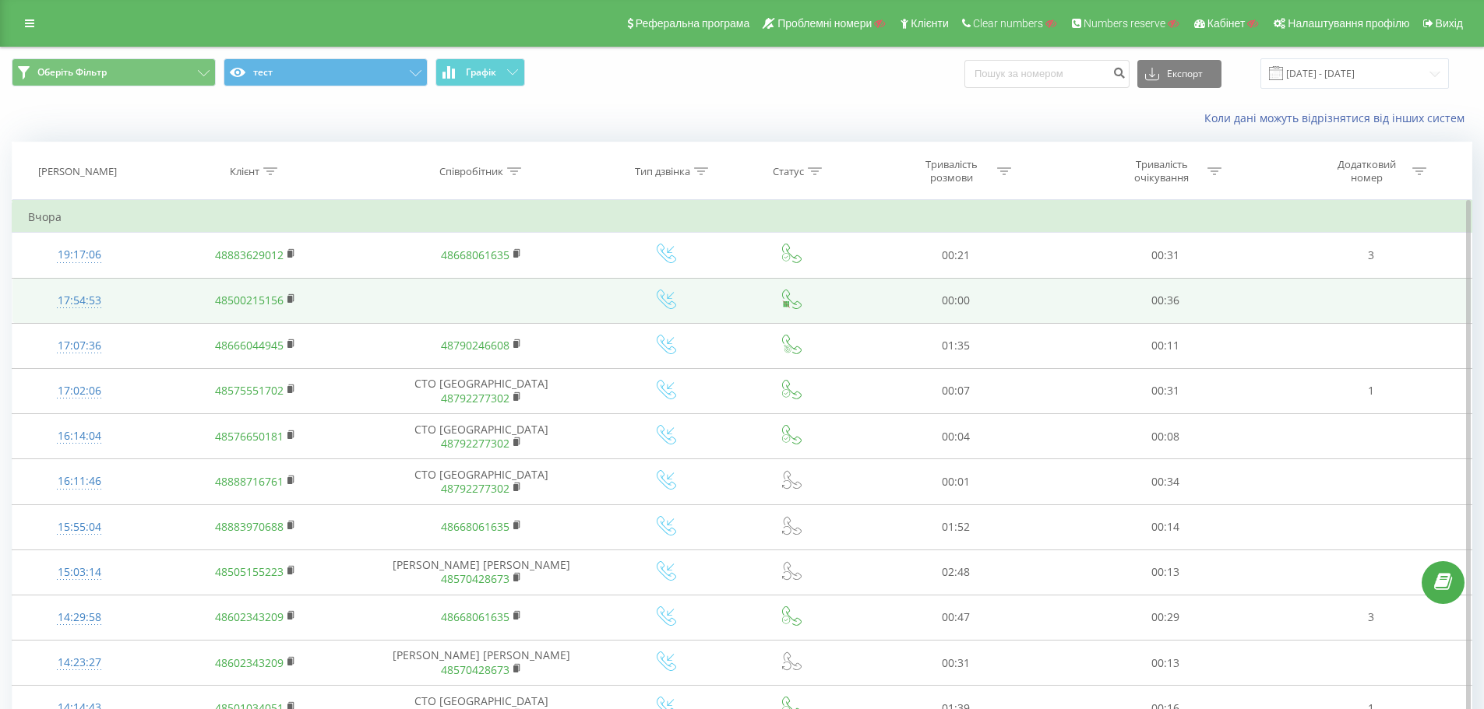
drag, startPoint x: 851, startPoint y: 306, endPoint x: 891, endPoint y: 301, distance: 40.1
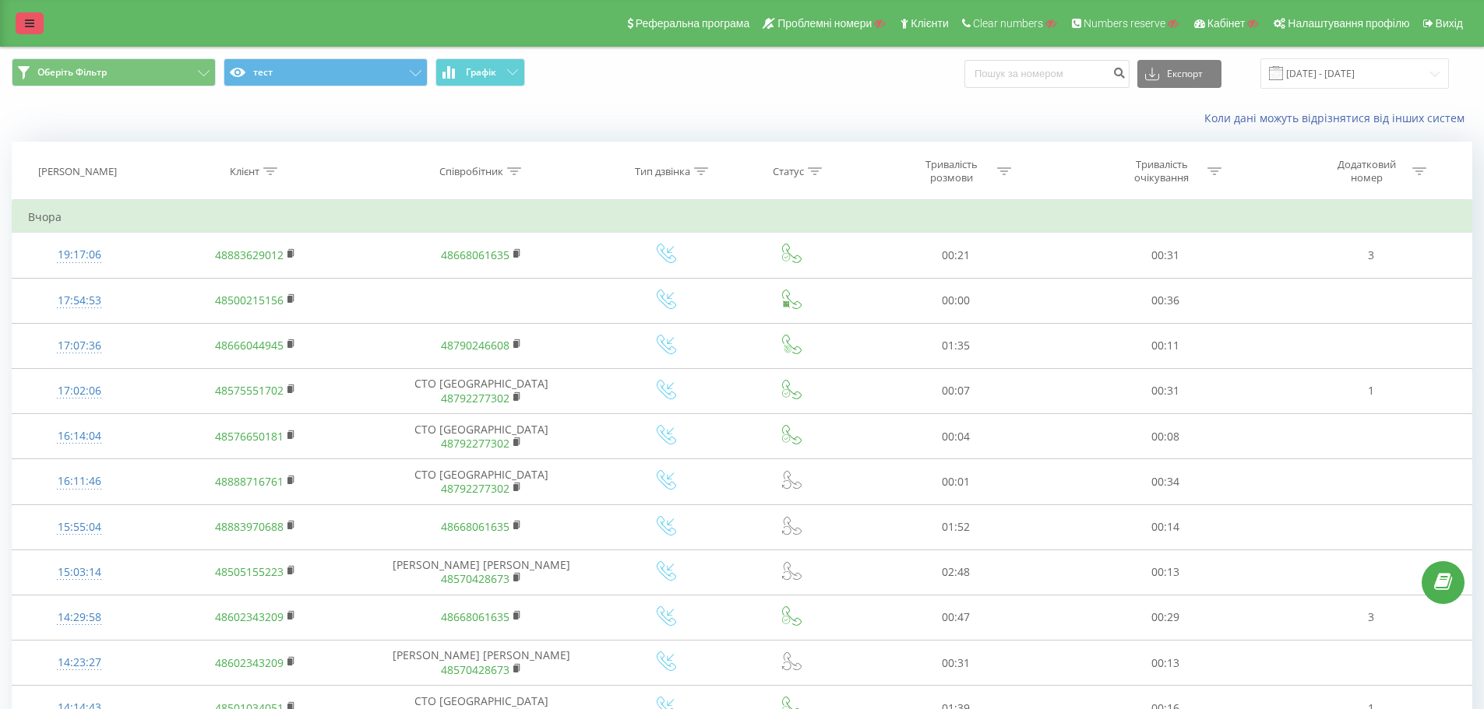
click at [29, 33] on link at bounding box center [30, 23] width 28 height 22
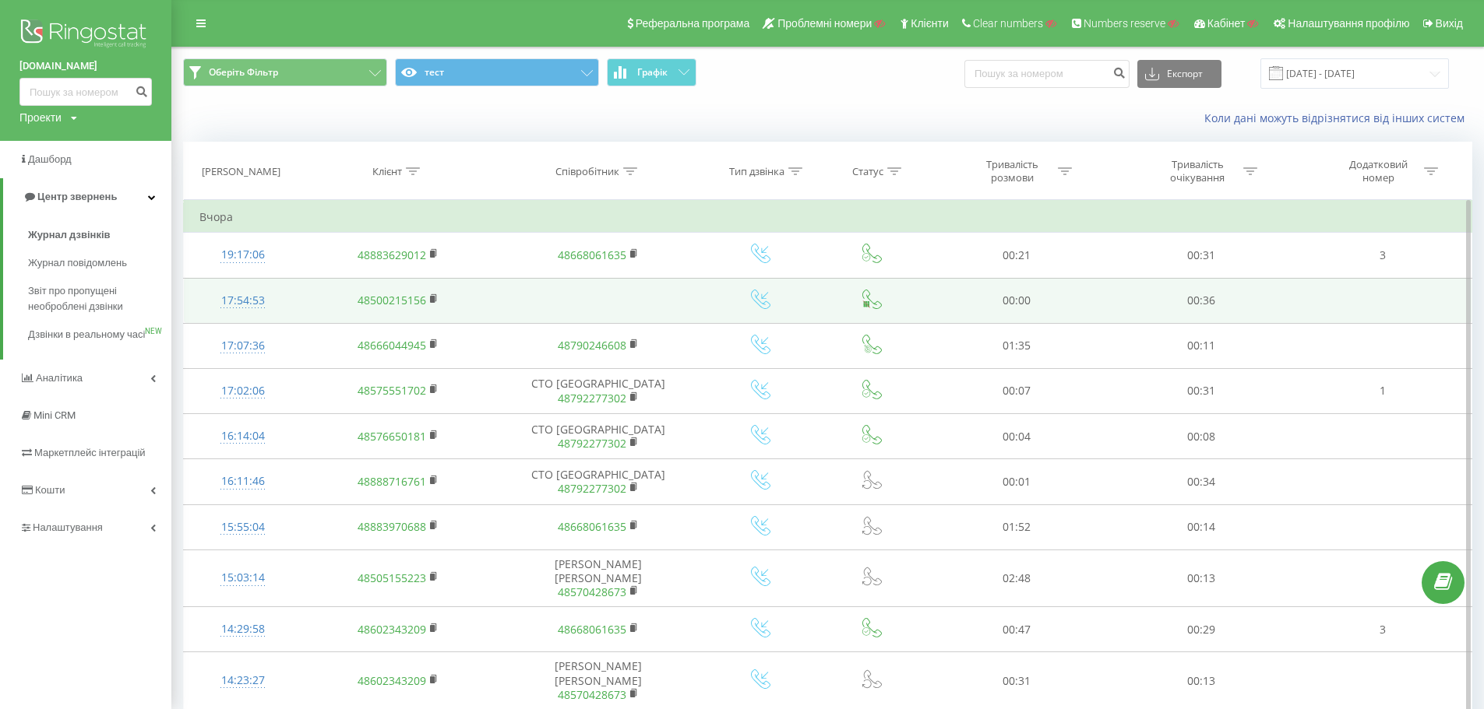
click at [239, 293] on div "17:54:53" at bounding box center [242, 301] width 87 height 30
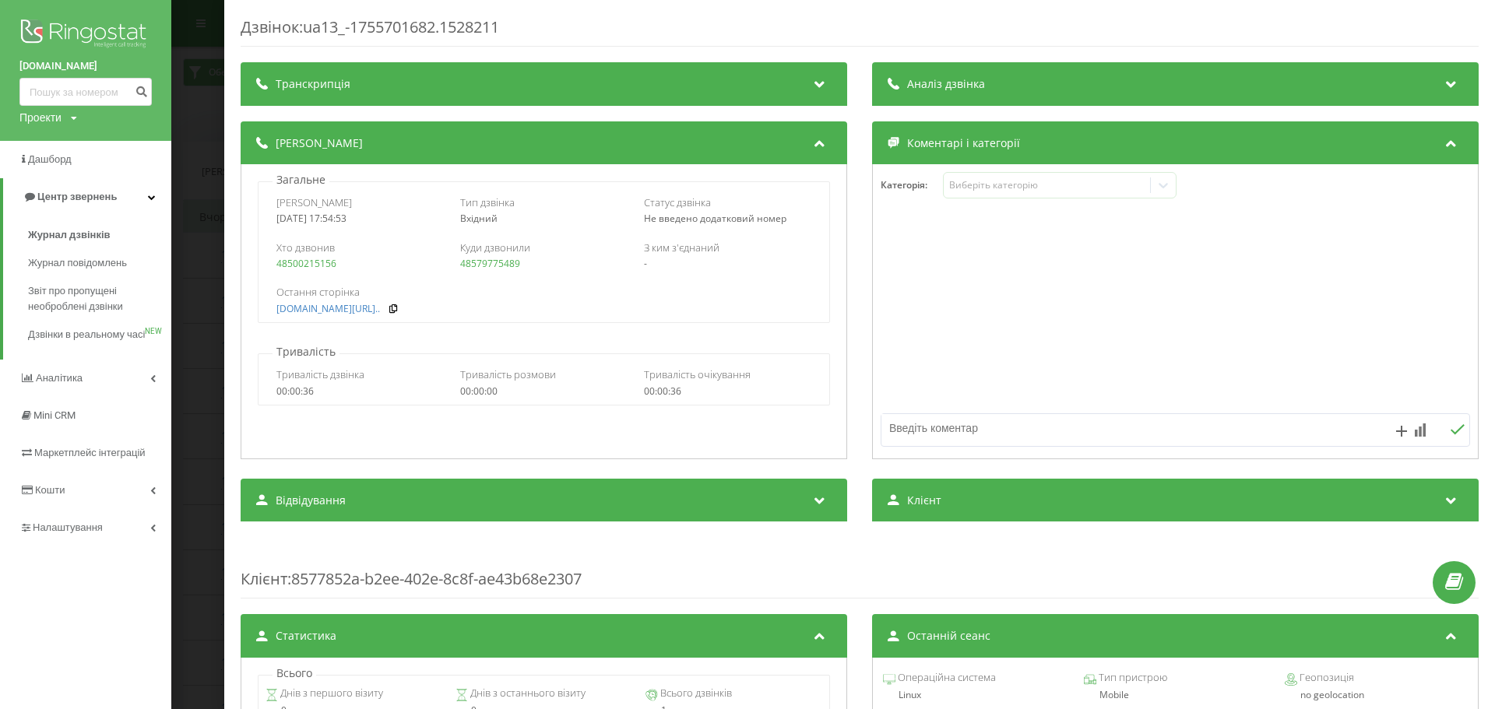
click at [490, 267] on link "48579775489" at bounding box center [490, 263] width 60 height 13
drag, startPoint x: 534, startPoint y: 261, endPoint x: 454, endPoint y: 259, distance: 80.3
click at [454, 259] on div "Хто дзвонив 48500215156 Куди дзвонили 48579775489 З ким з'єднаний -" at bounding box center [544, 255] width 570 height 45
copy link "48579775489"
click at [205, 258] on div "Дзвінок : ua13_-1755701682.1528211 Транскрипція Для AI-аналізу майбутніх дзвінк…" at bounding box center [747, 354] width 1495 height 709
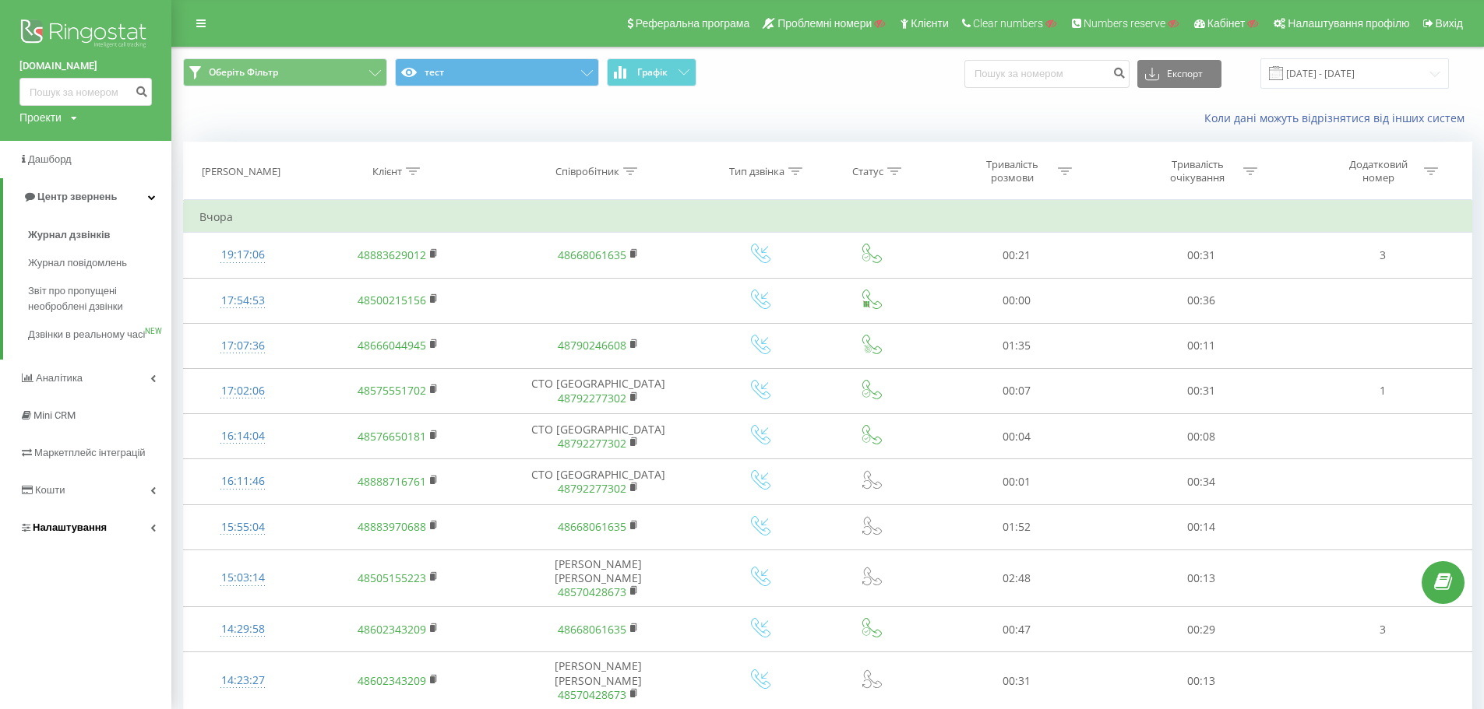
click at [104, 543] on link "Налаштування" at bounding box center [85, 527] width 171 height 37
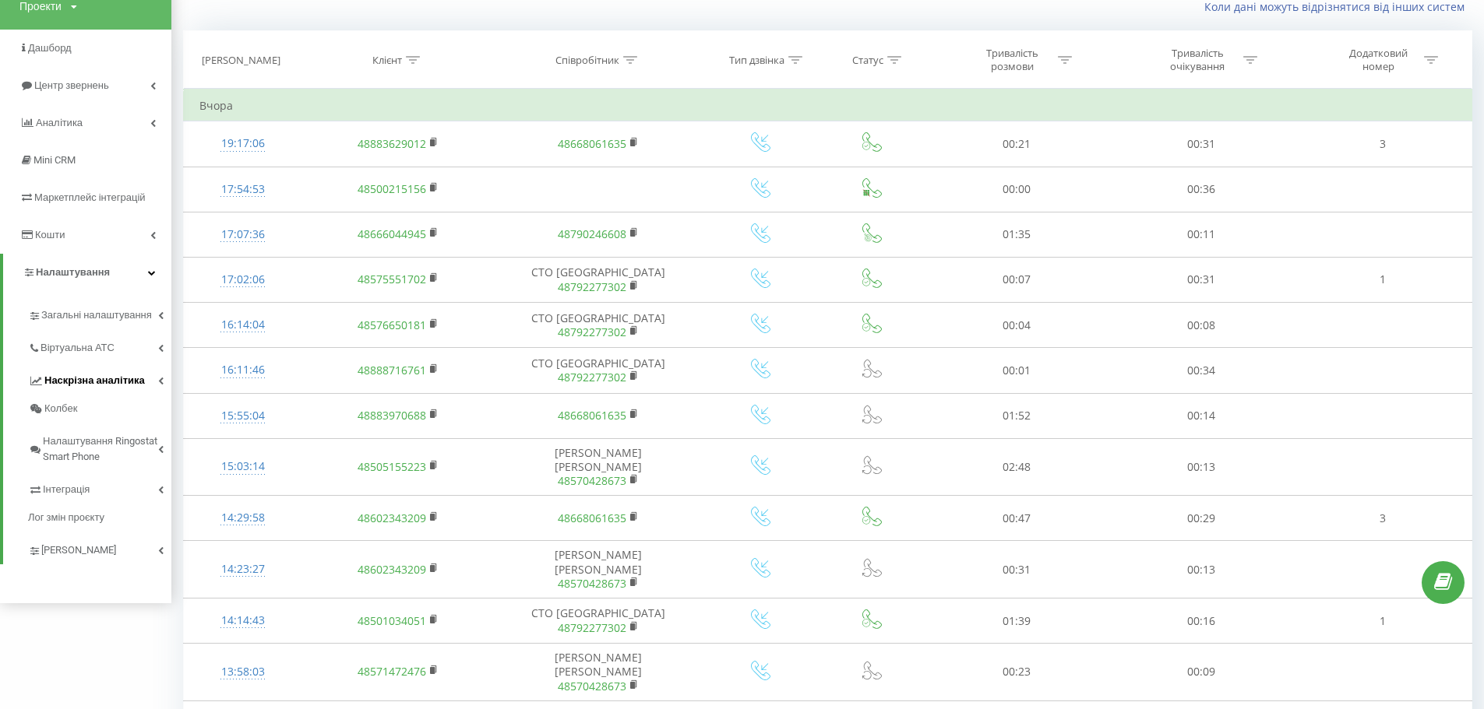
scroll to position [78, 0]
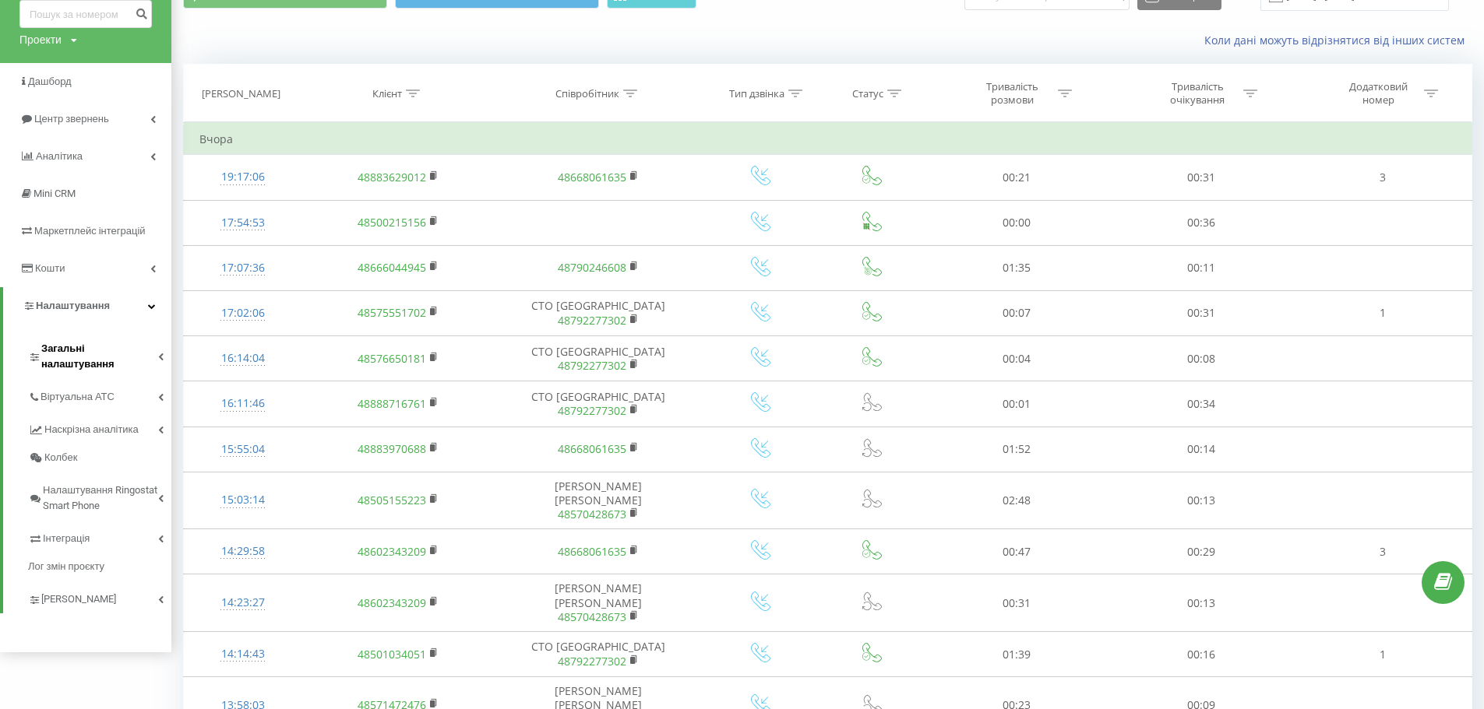
click at [107, 351] on span "Загальні налаштування" at bounding box center [99, 356] width 117 height 31
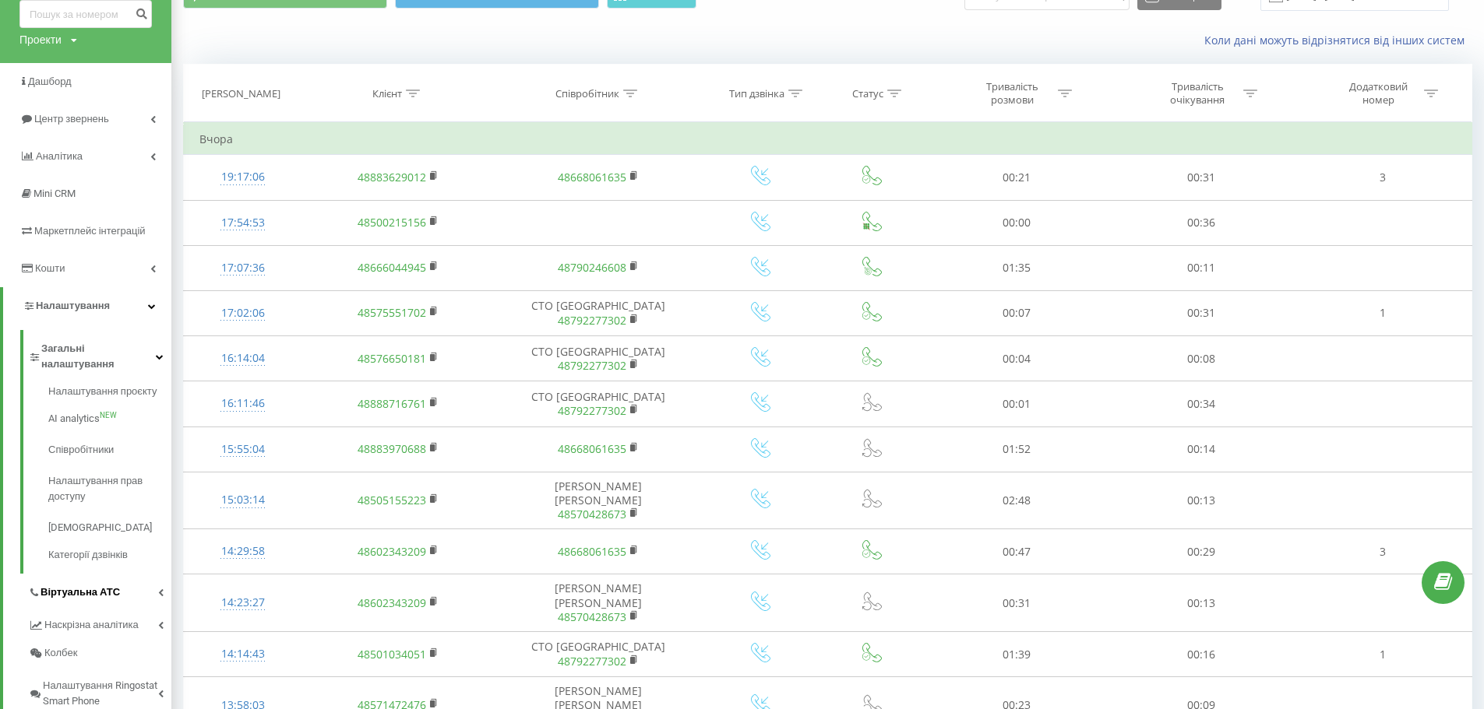
click at [91, 574] on link "Віртуальна АТС" at bounding box center [99, 590] width 143 height 33
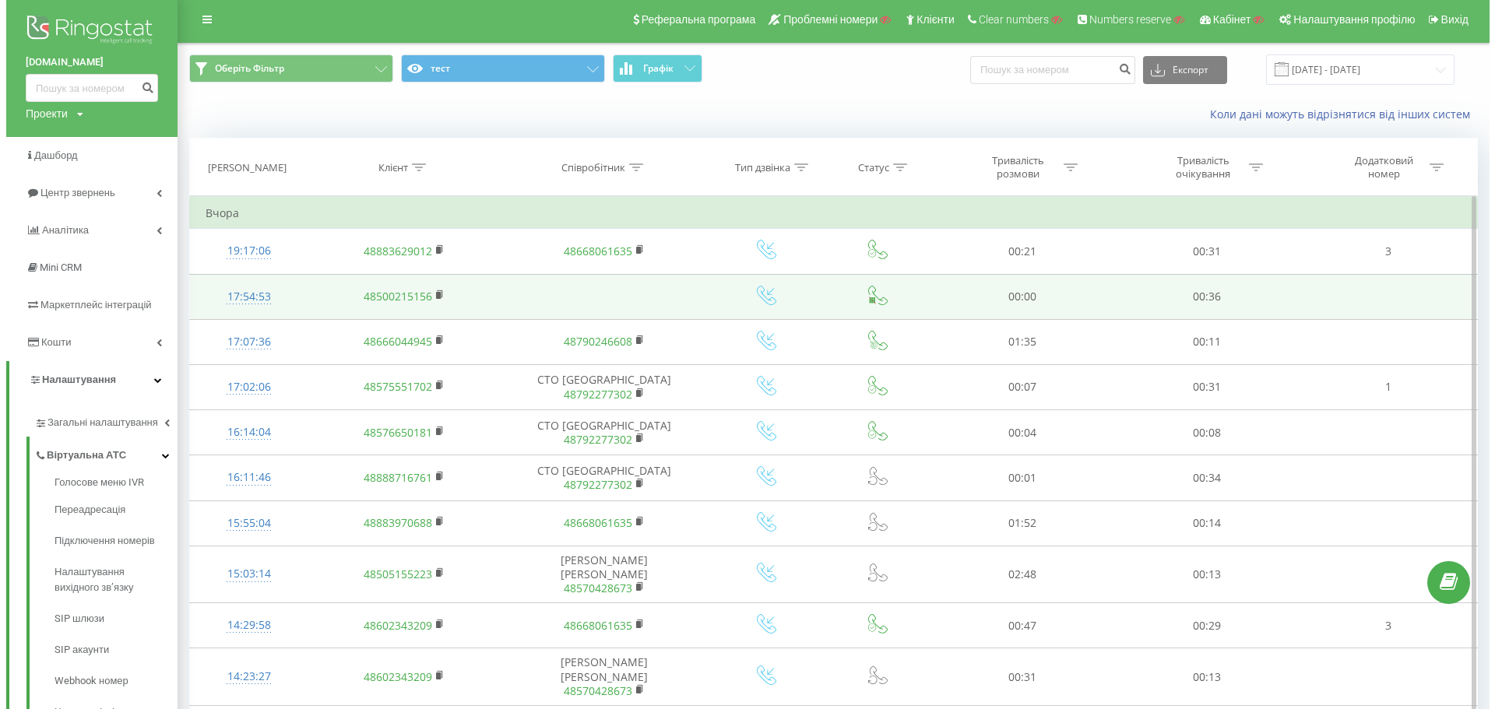
scroll to position [0, 0]
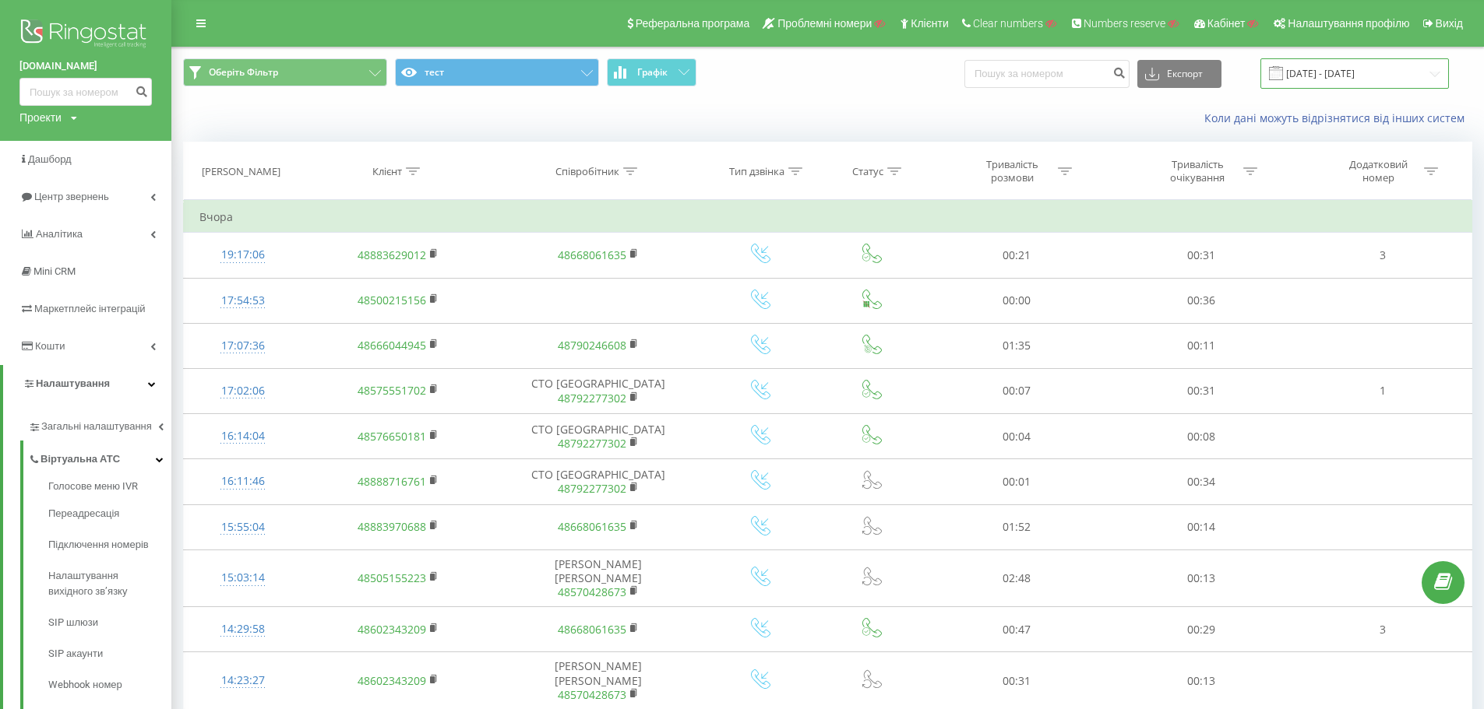
click at [1378, 72] on input "20.08.2025 - 20.08.2025" at bounding box center [1354, 73] width 188 height 30
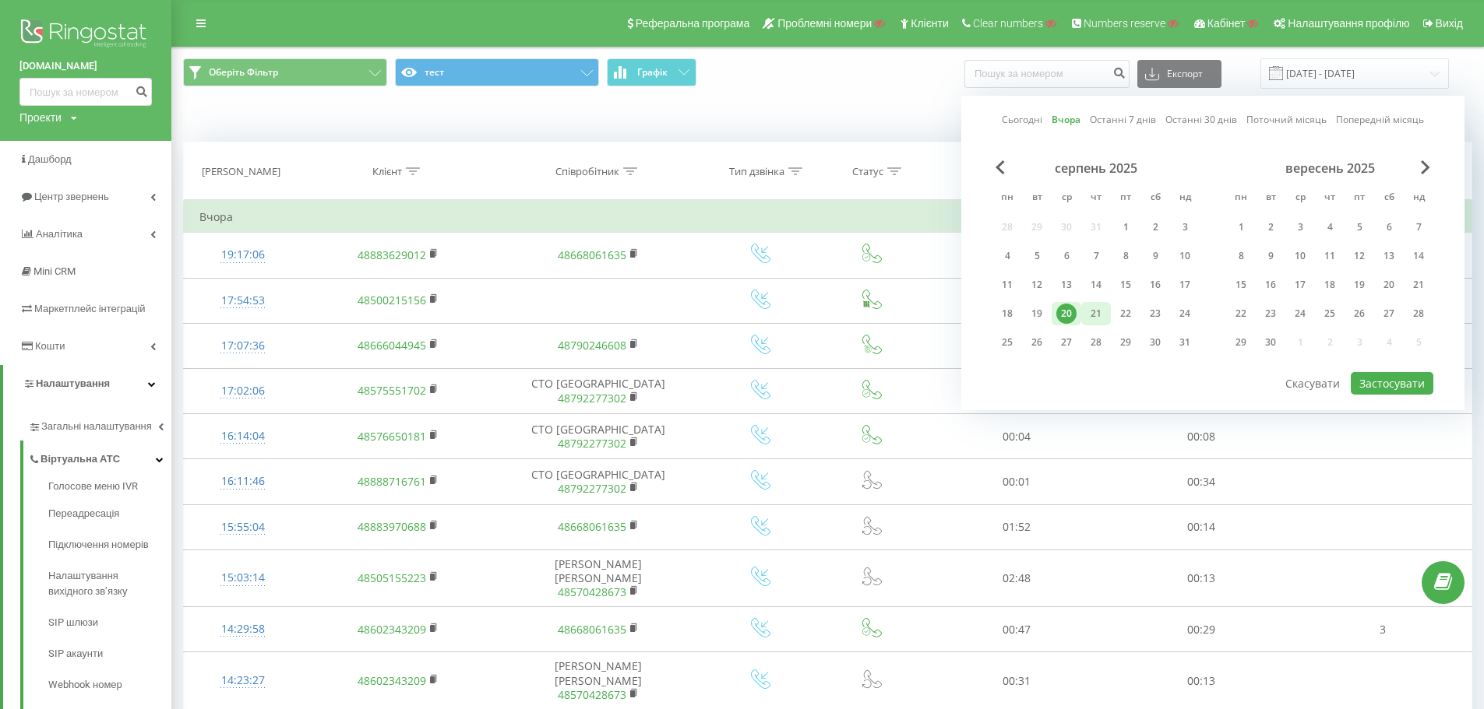
click at [1093, 312] on div "21" at bounding box center [1096, 314] width 20 height 20
click at [1412, 381] on button "Застосувати" at bounding box center [1391, 383] width 83 height 23
type input "21.08.2025 - 21.08.2025"
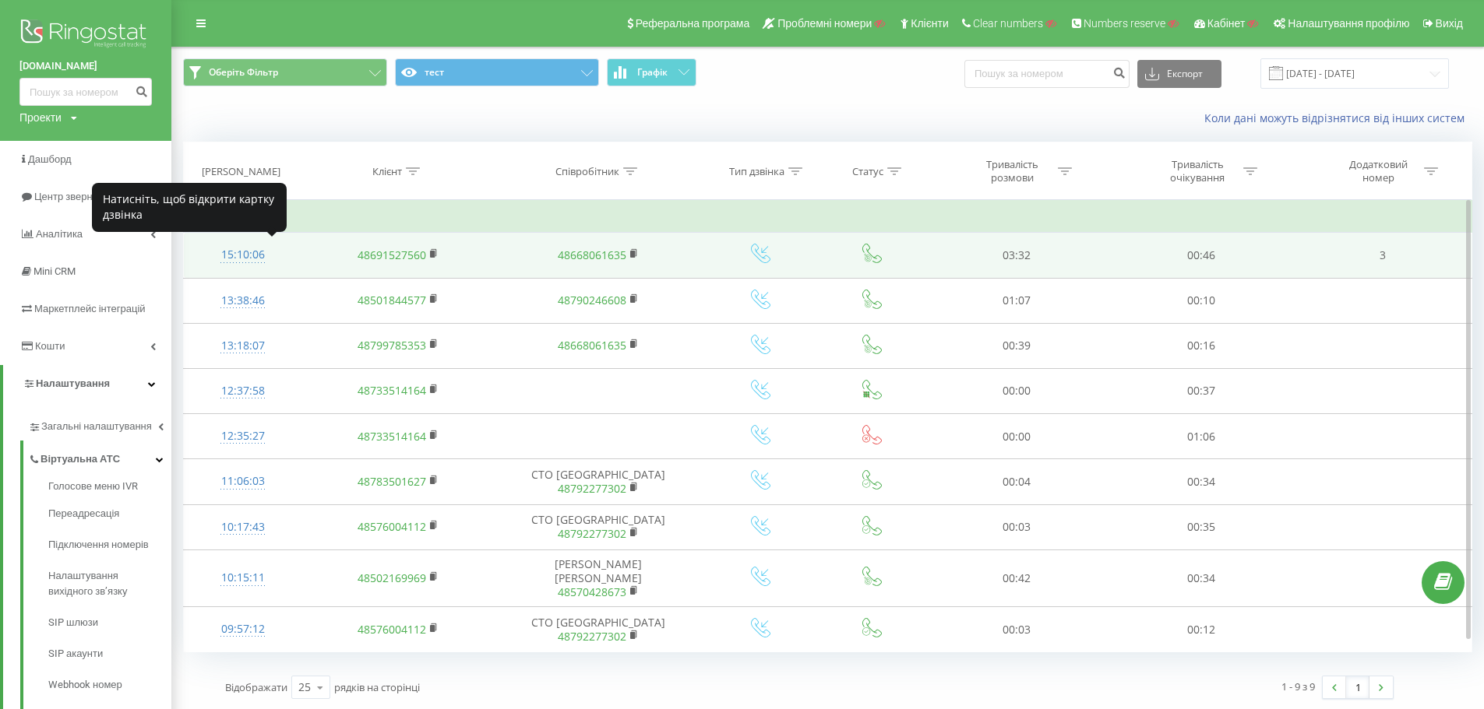
click at [236, 254] on div "15:10:06" at bounding box center [242, 255] width 87 height 30
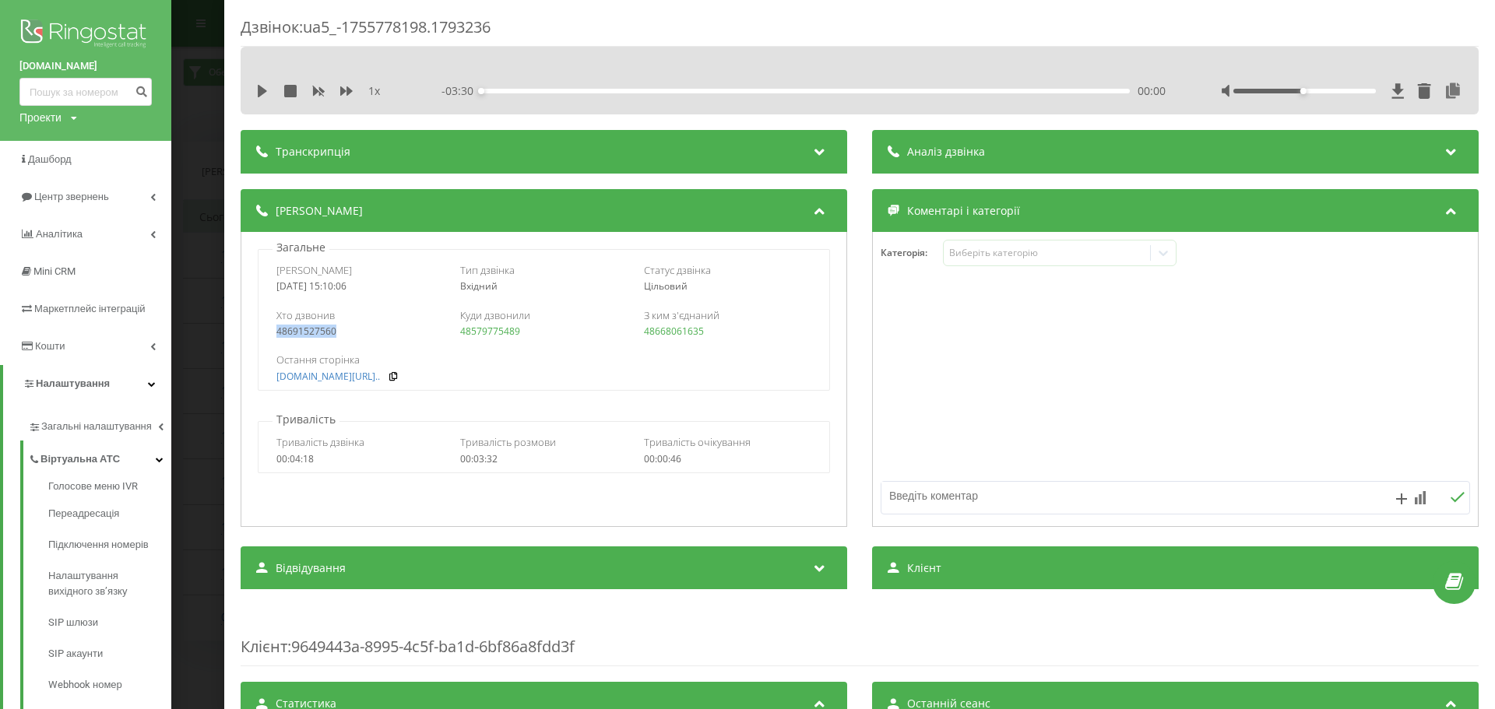
drag, startPoint x: 348, startPoint y: 330, endPoint x: 267, endPoint y: 334, distance: 81.1
click at [267, 334] on div "Хто дзвонив 48691527560 Куди дзвонили 48579775489 З ким з'єднаний 48668061635" at bounding box center [544, 323] width 570 height 45
copy link "48691527560"
click at [223, 317] on div "Дзвінок : ua5_-1755778198.1793236 1 x - 03:30 00:00 00:00 Транскрипція Для AI-а…" at bounding box center [747, 354] width 1495 height 709
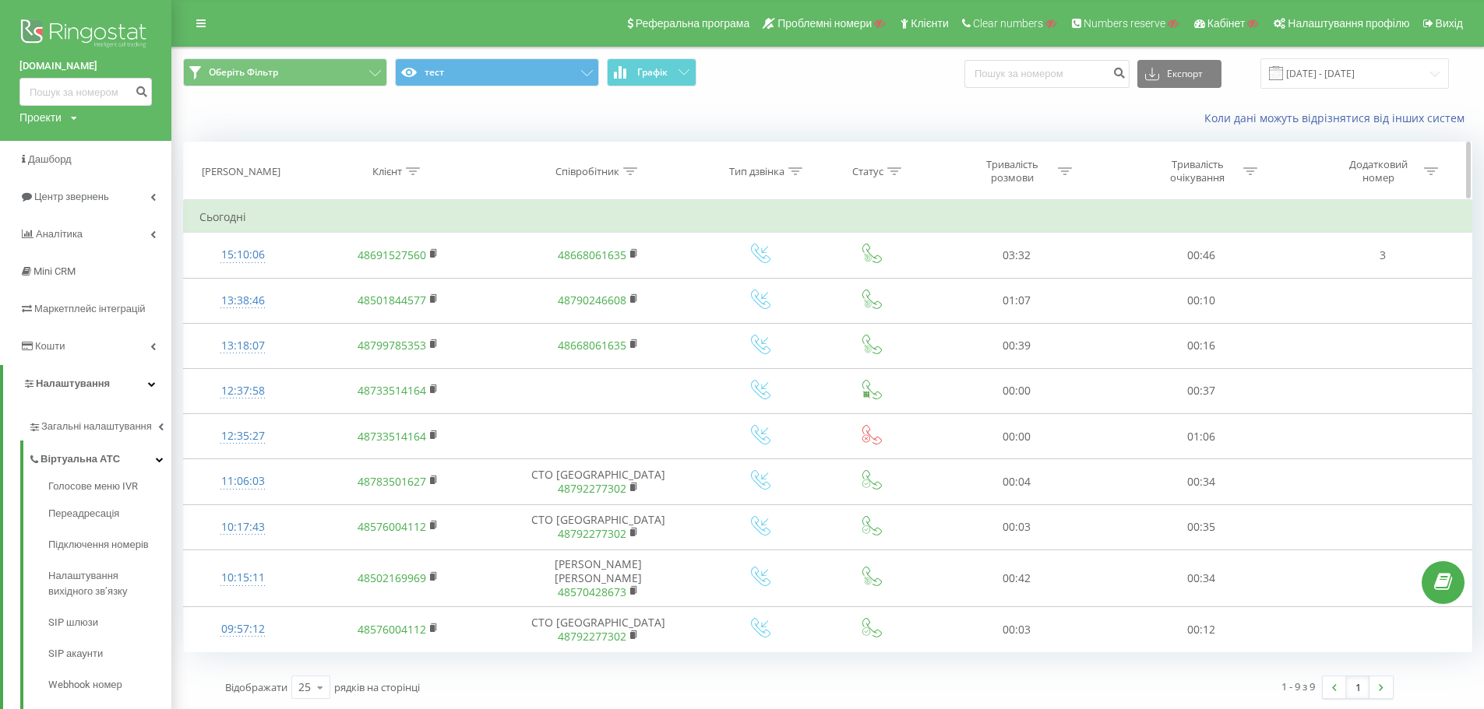
click at [414, 171] on icon at bounding box center [413, 171] width 14 height 8
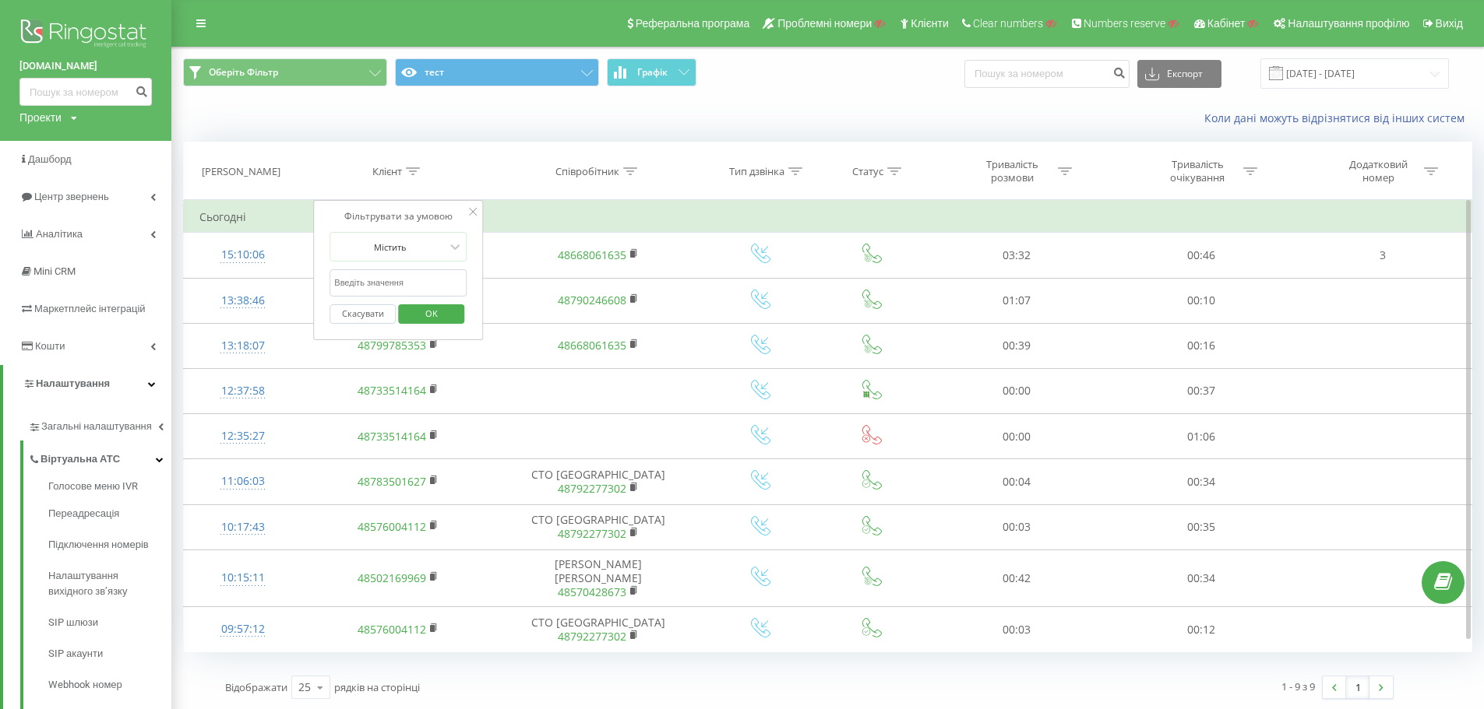
click at [402, 290] on input "text" at bounding box center [397, 282] width 137 height 27
paste input "48691527560"
type input "48691527560"
click at [414, 309] on span "OK" at bounding box center [432, 313] width 44 height 24
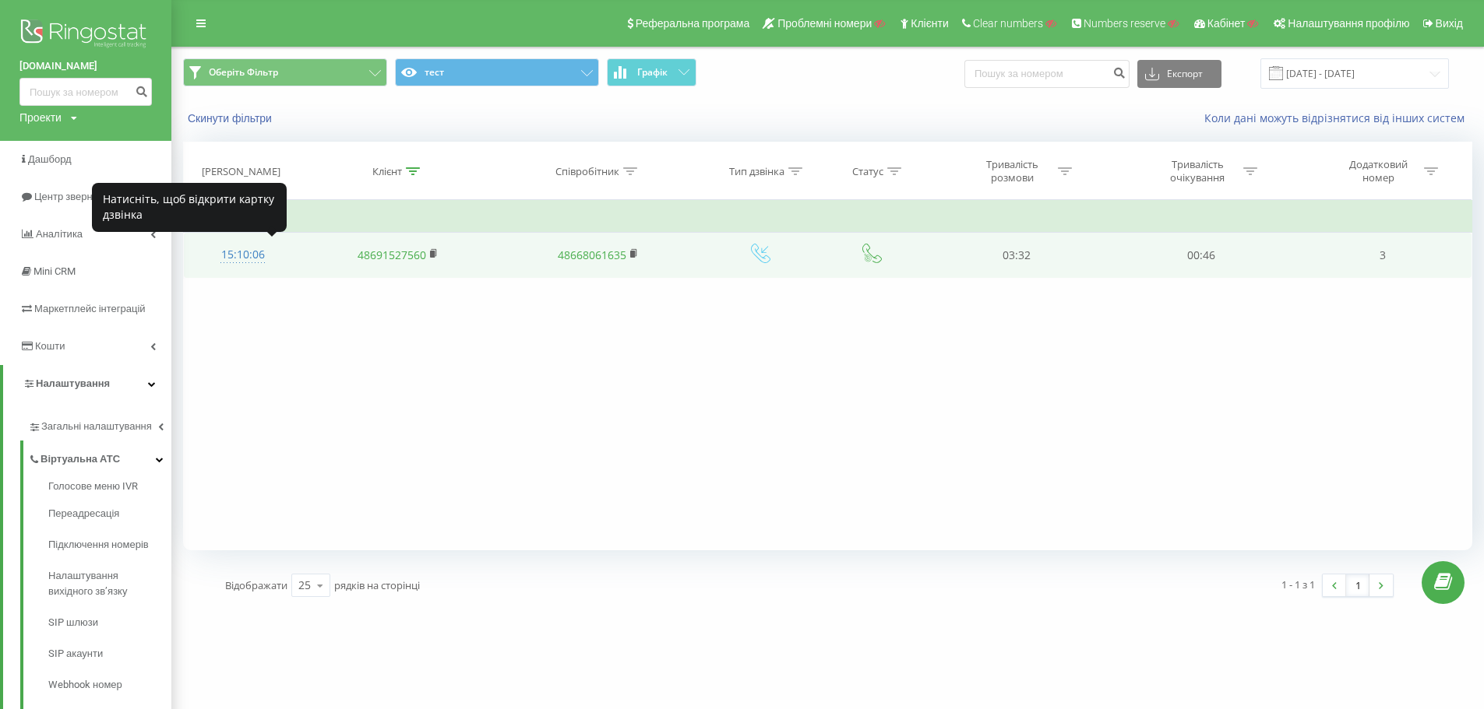
click at [243, 251] on div "15:10:06" at bounding box center [242, 255] width 87 height 30
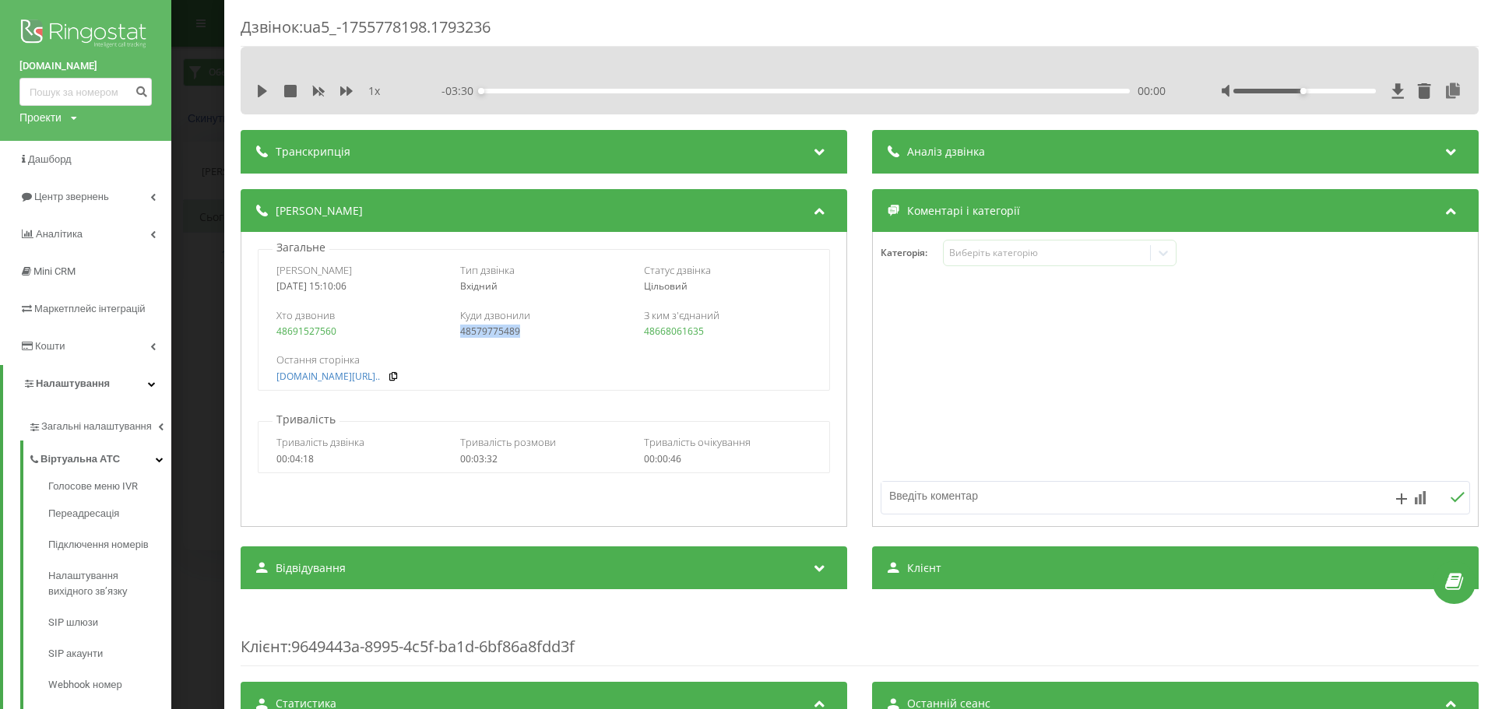
drag, startPoint x: 532, startPoint y: 332, endPoint x: 518, endPoint y: 329, distance: 14.4
click at [518, 329] on div "48579775489" at bounding box center [543, 331] width 167 height 11
click at [215, 73] on div "Дзвінок : ua5_-1755778198.1793236 1 x - 03:30 00:00 00:00 Транскрипція Для AI-а…" at bounding box center [747, 354] width 1495 height 709
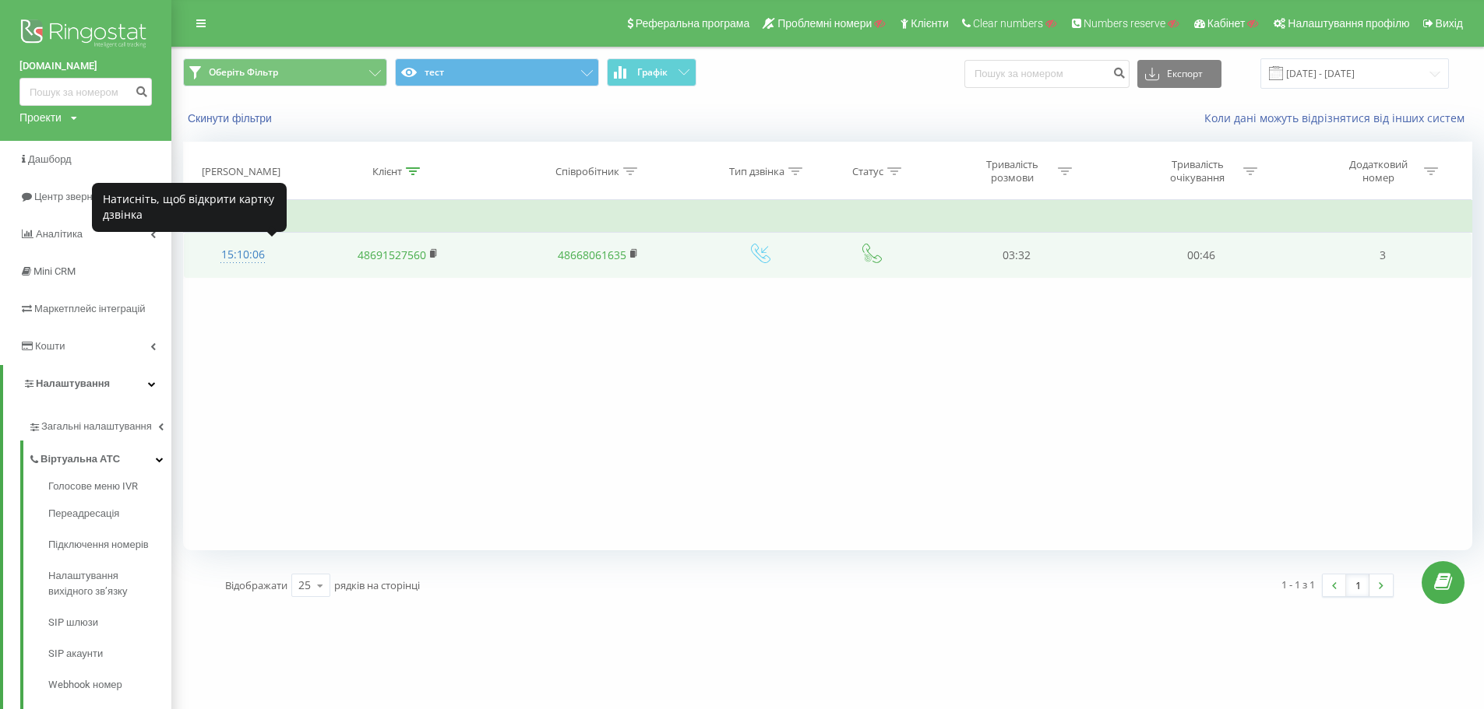
click at [248, 252] on div "15:10:06" at bounding box center [242, 255] width 87 height 30
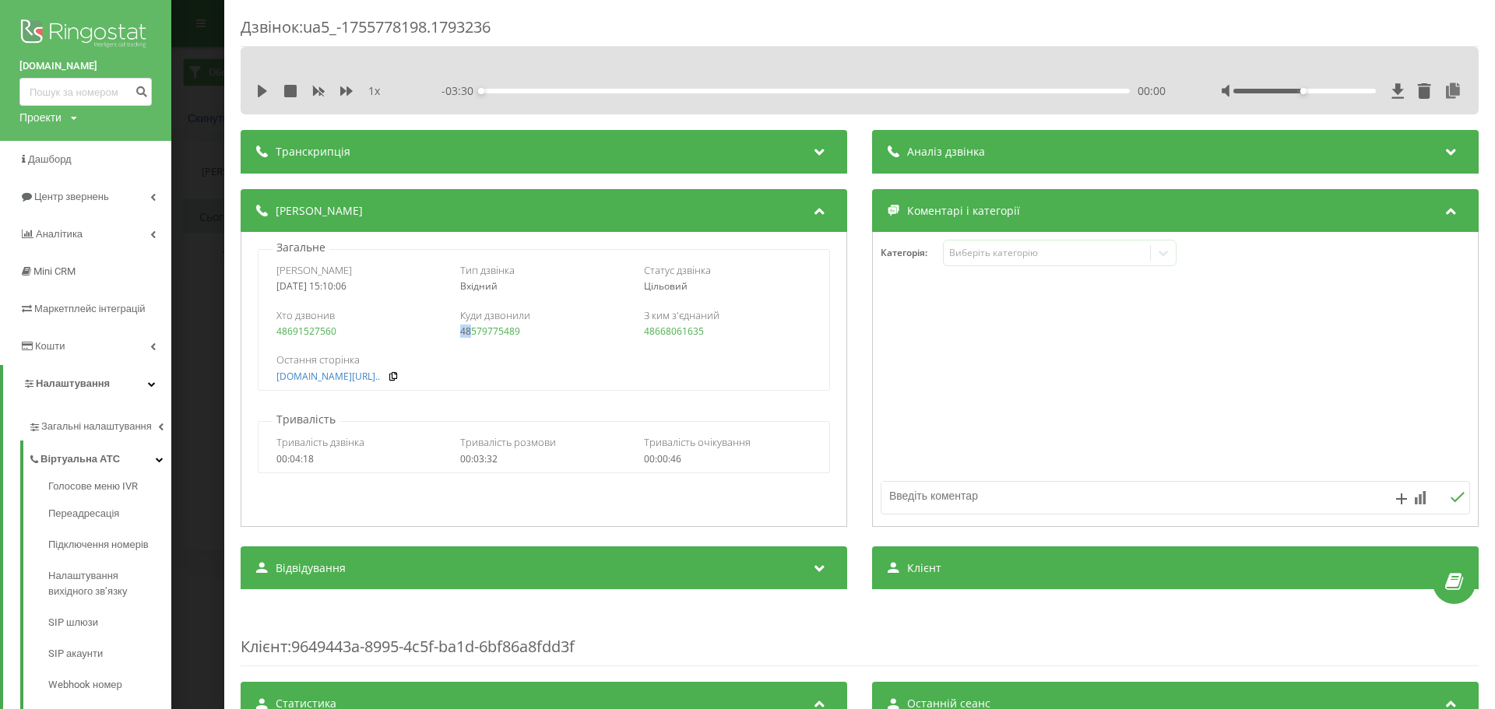
drag, startPoint x: 509, startPoint y: 333, endPoint x: 470, endPoint y: 332, distance: 38.9
click at [470, 332] on div "48579775489" at bounding box center [543, 331] width 167 height 11
click at [537, 336] on div "48579775489" at bounding box center [543, 331] width 167 height 11
copy link "48579775489"
drag, startPoint x: 528, startPoint y: 332, endPoint x: 455, endPoint y: 333, distance: 73.2
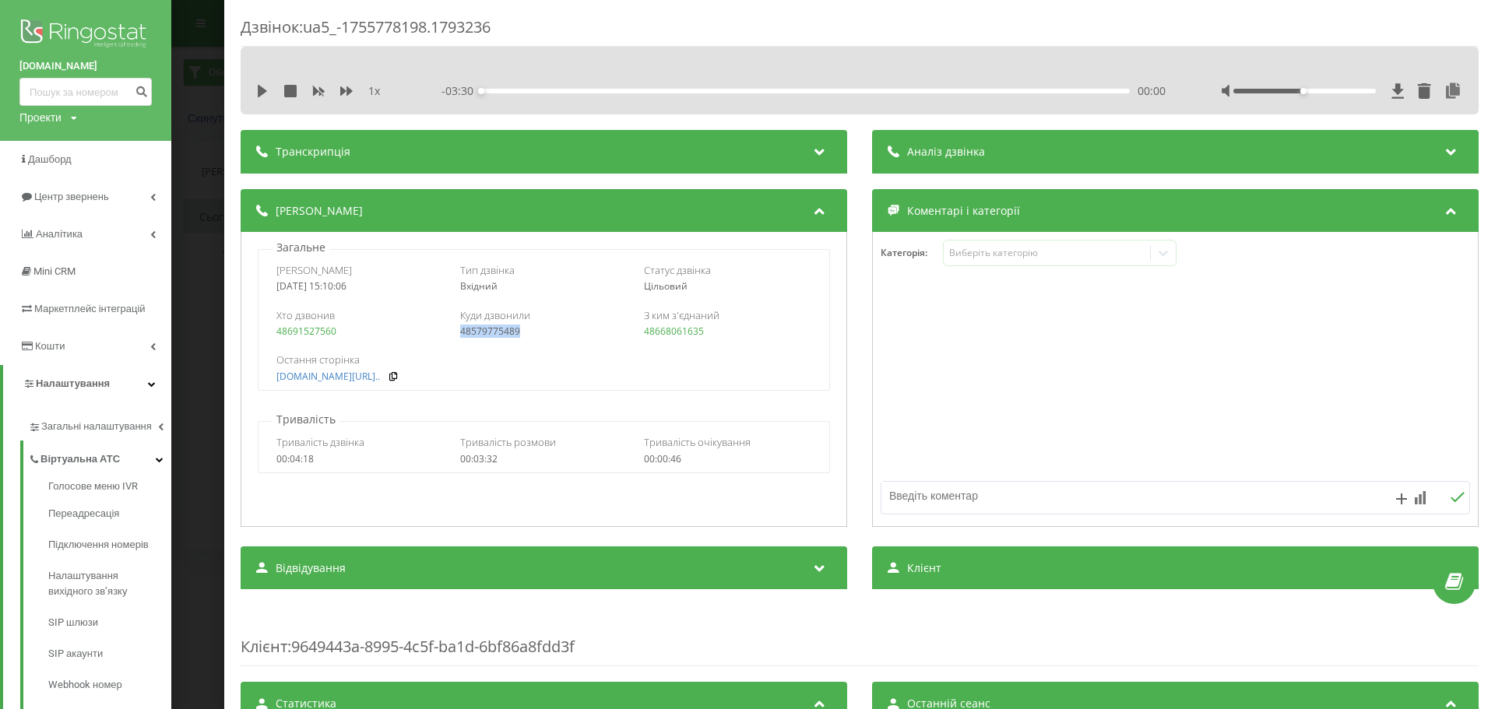
click at [455, 333] on div "Хто дзвонив 48691527560 Куди дзвонили 48579775489 З ким з'єднаний 48668061635" at bounding box center [544, 323] width 570 height 45
click at [495, 126] on div "Дзвінок : ua5_-1755778198.1793236 1 x - 03:30 00:00 00:00 Транскрипція Для AI-а…" at bounding box center [860, 600] width 1238 height 1168
